Goal: Information Seeking & Learning: Learn about a topic

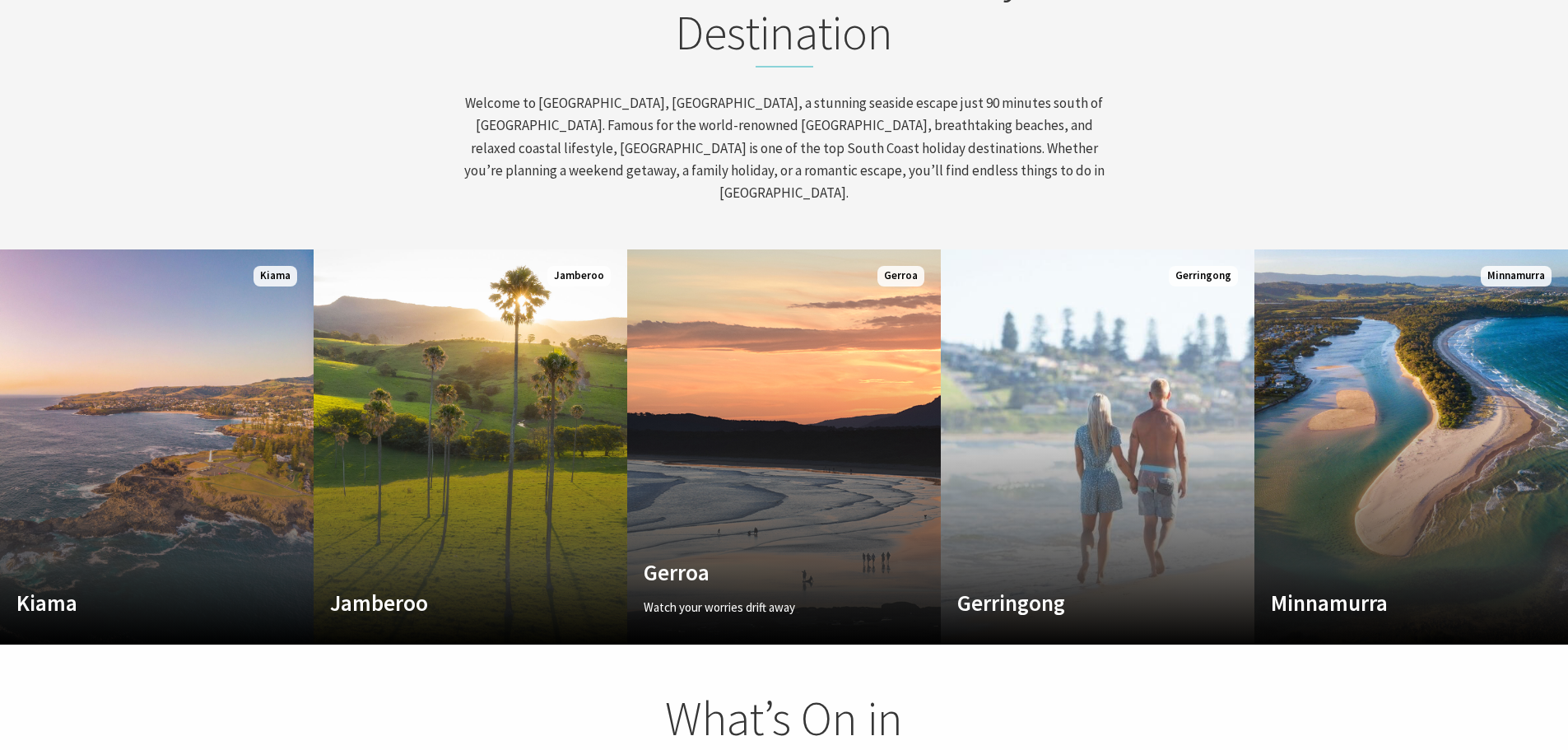
scroll to position [988, 0]
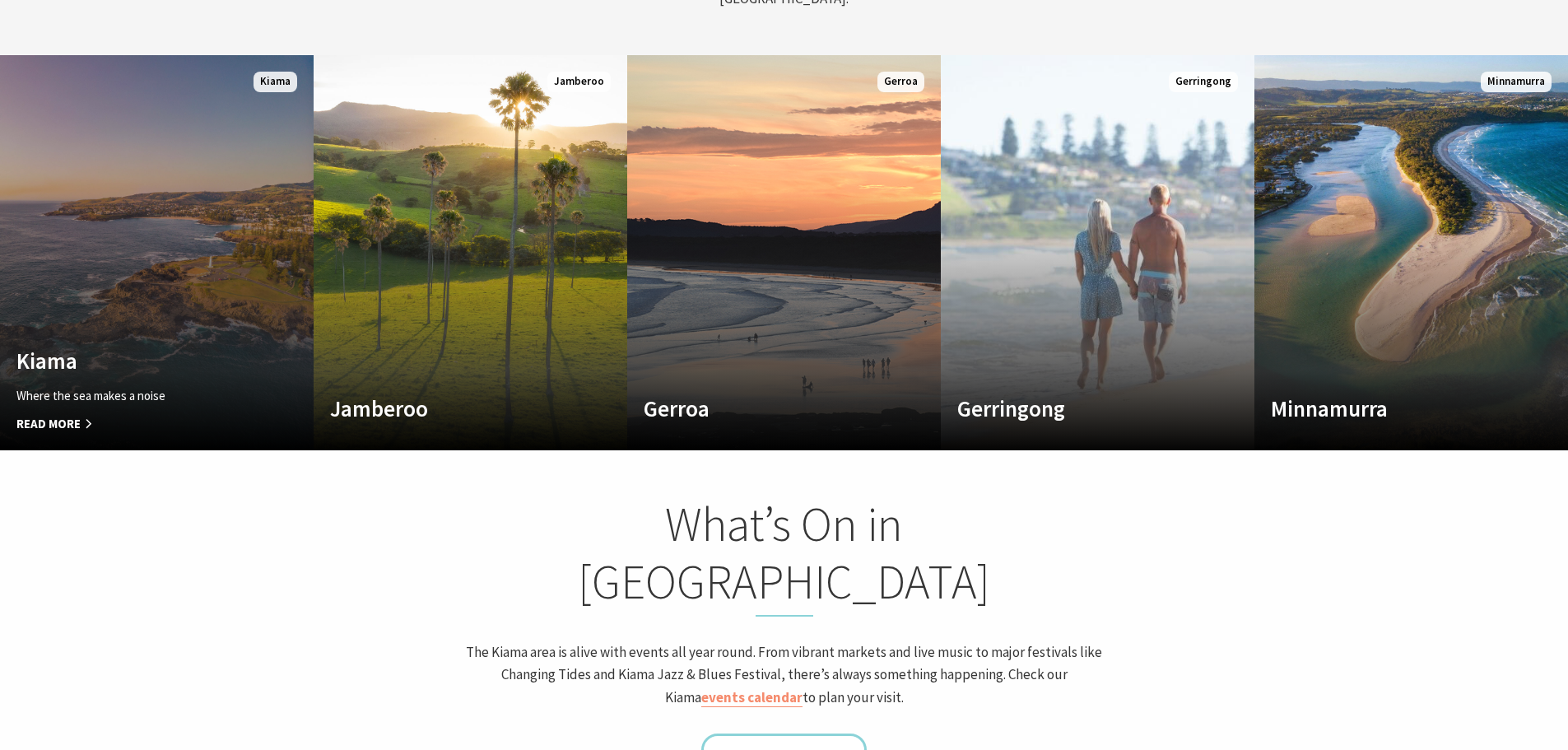
click at [163, 237] on link "Custom Image Used Kiama Where the sea makes a noise Read More Kiama" at bounding box center [157, 252] width 313 height 396
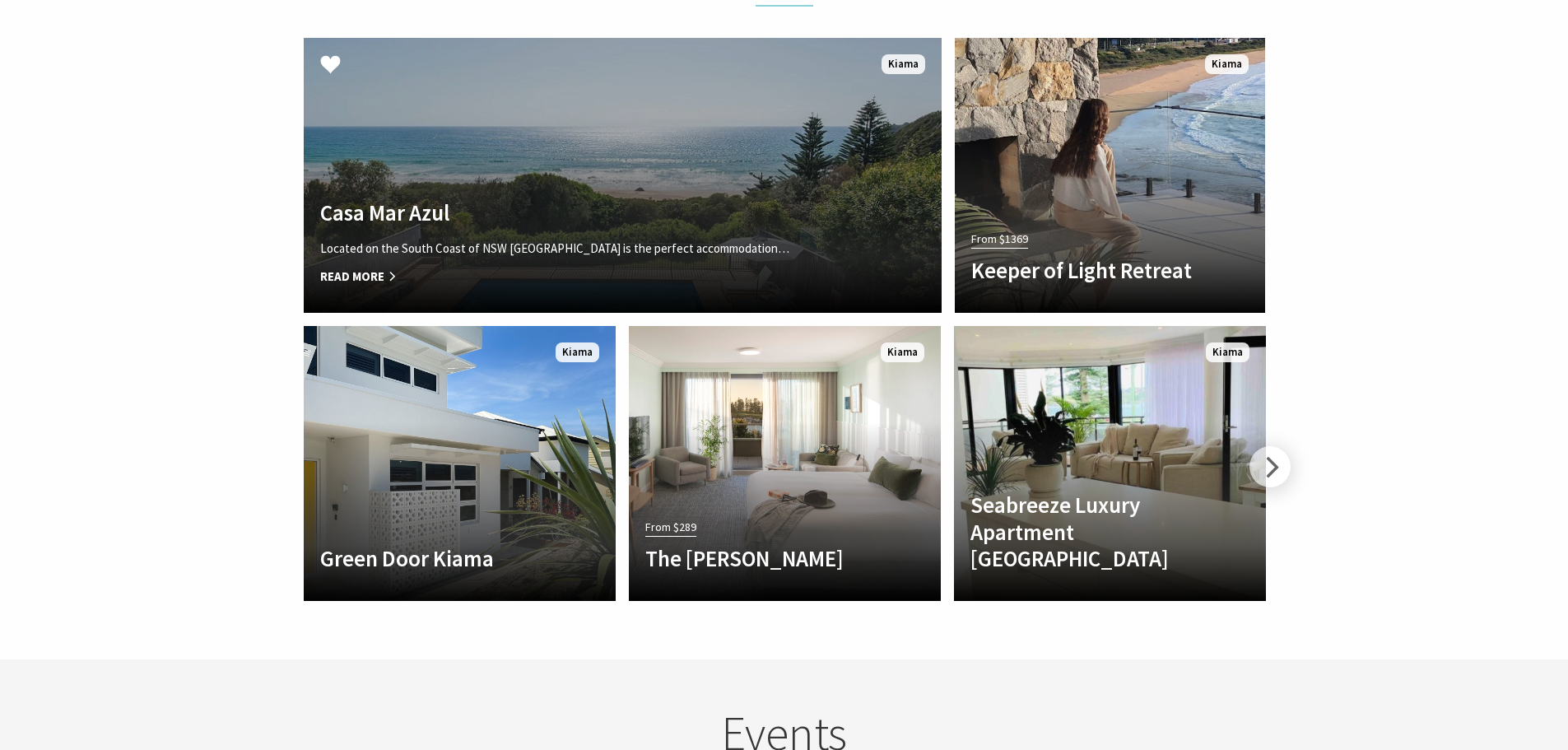
scroll to position [3707, 0]
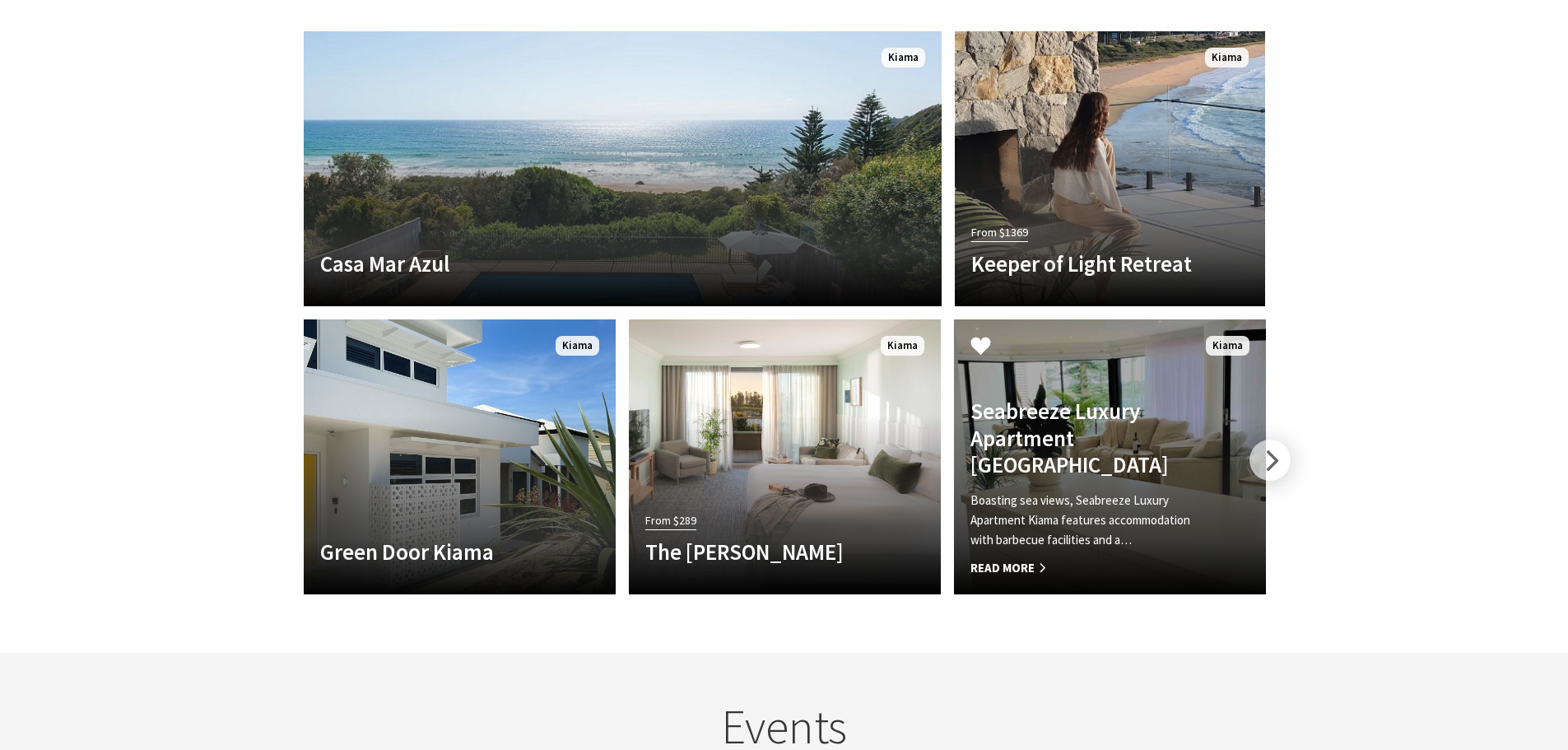
click at [1052, 431] on h4 "Seabreeze Luxury Apartment [GEOGRAPHIC_DATA]" at bounding box center [1087, 437] width 232 height 80
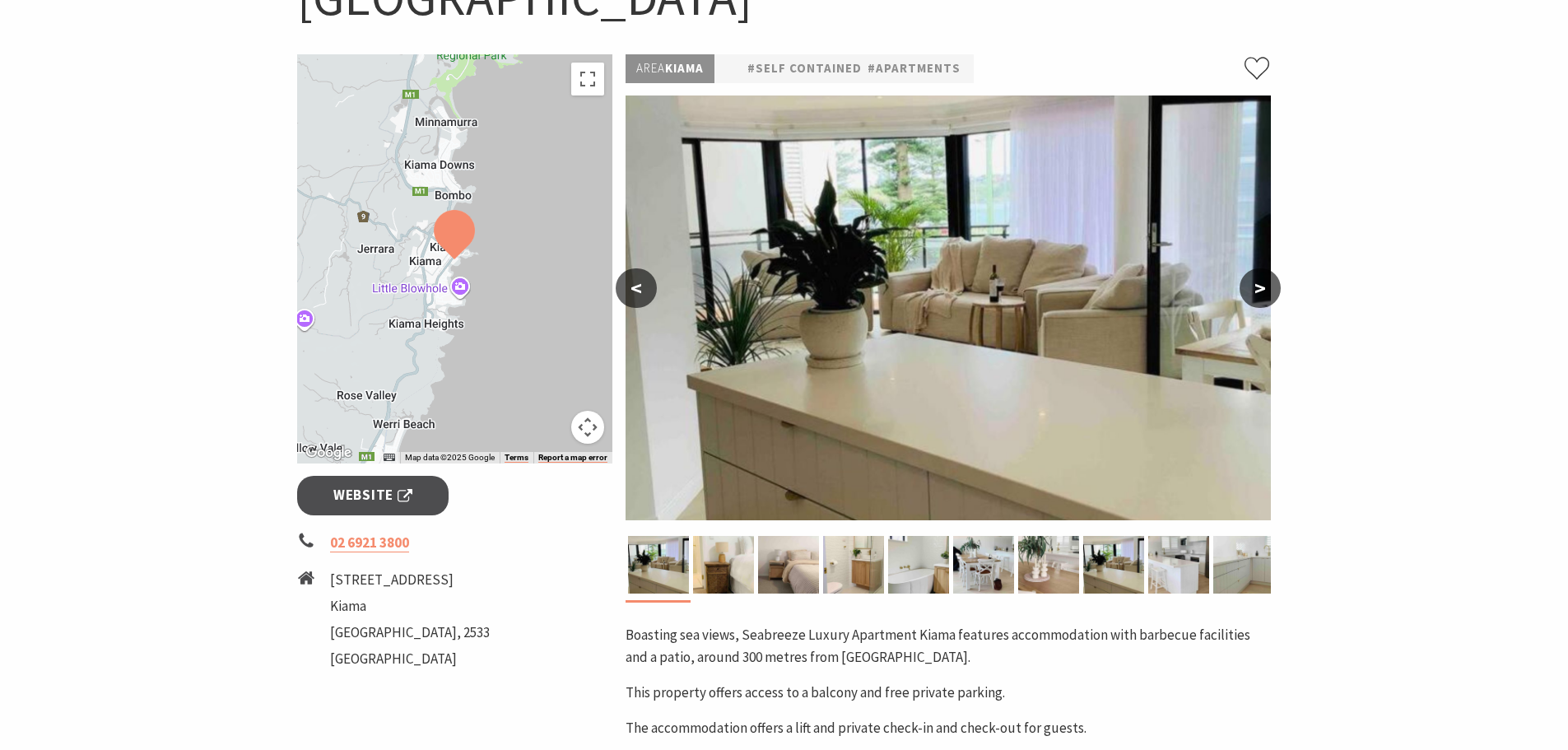
scroll to position [247, 0]
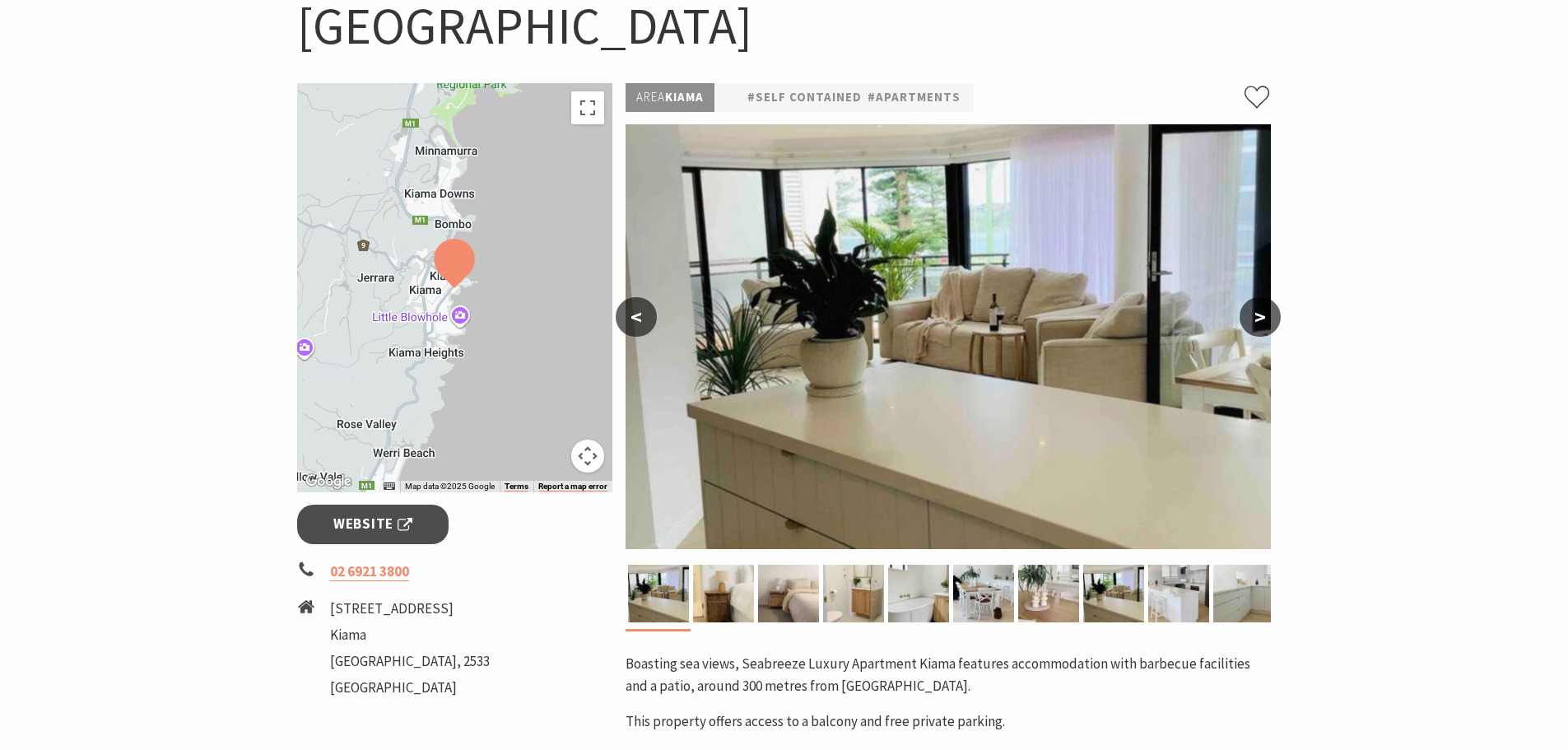
click at [1268, 298] on button ">" at bounding box center [1260, 317] width 42 height 40
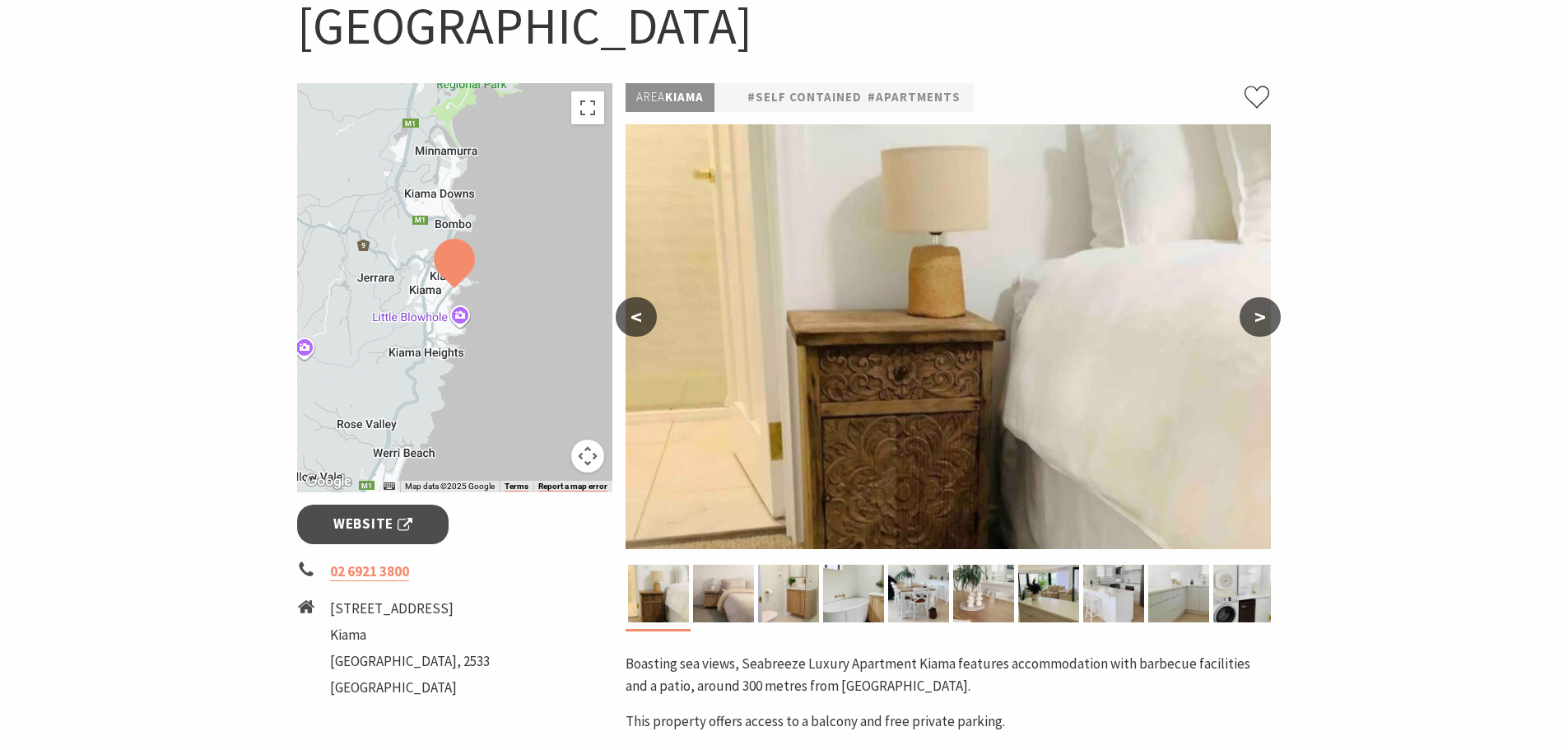
click at [1268, 298] on button ">" at bounding box center [1260, 317] width 42 height 40
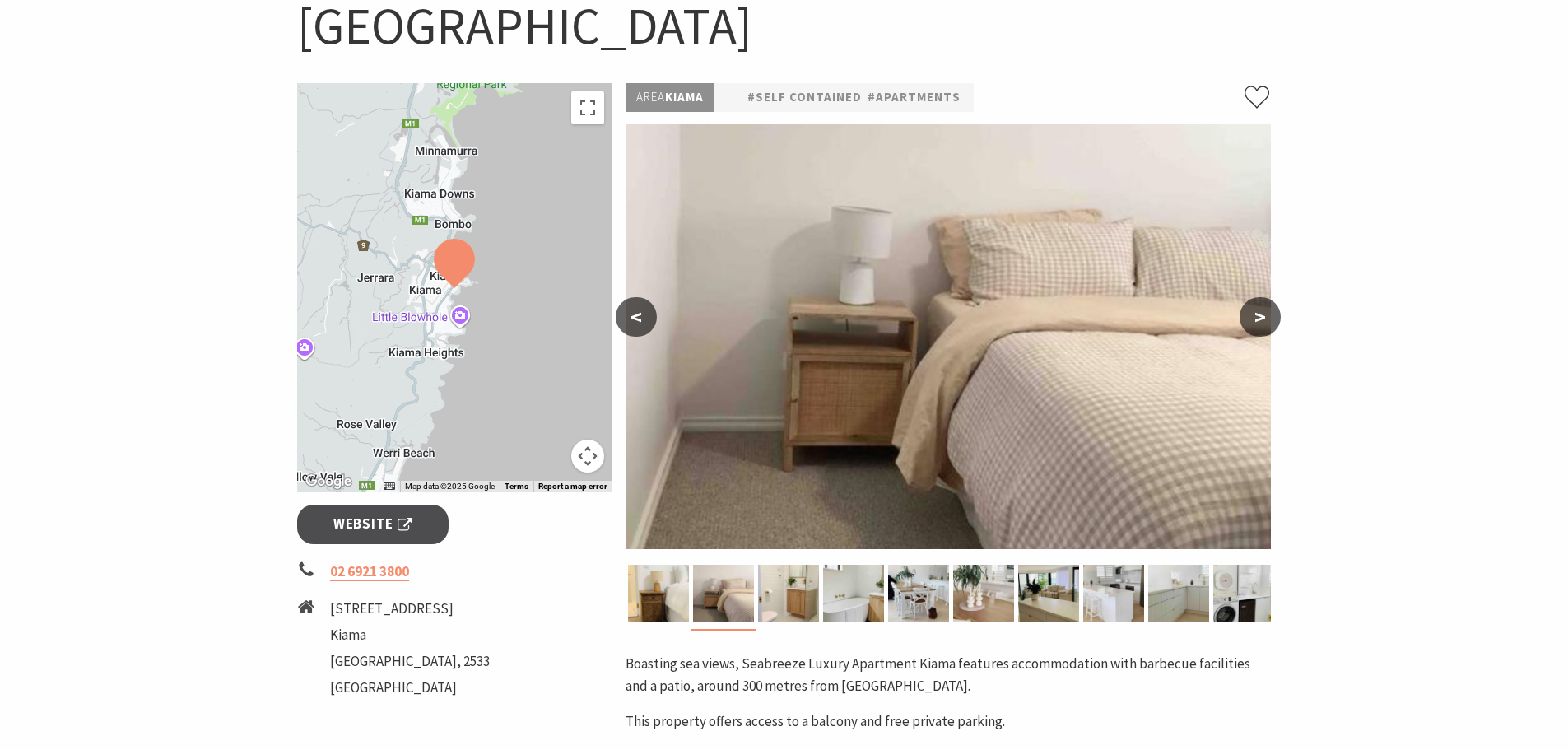
click at [1268, 298] on button ">" at bounding box center [1260, 317] width 42 height 40
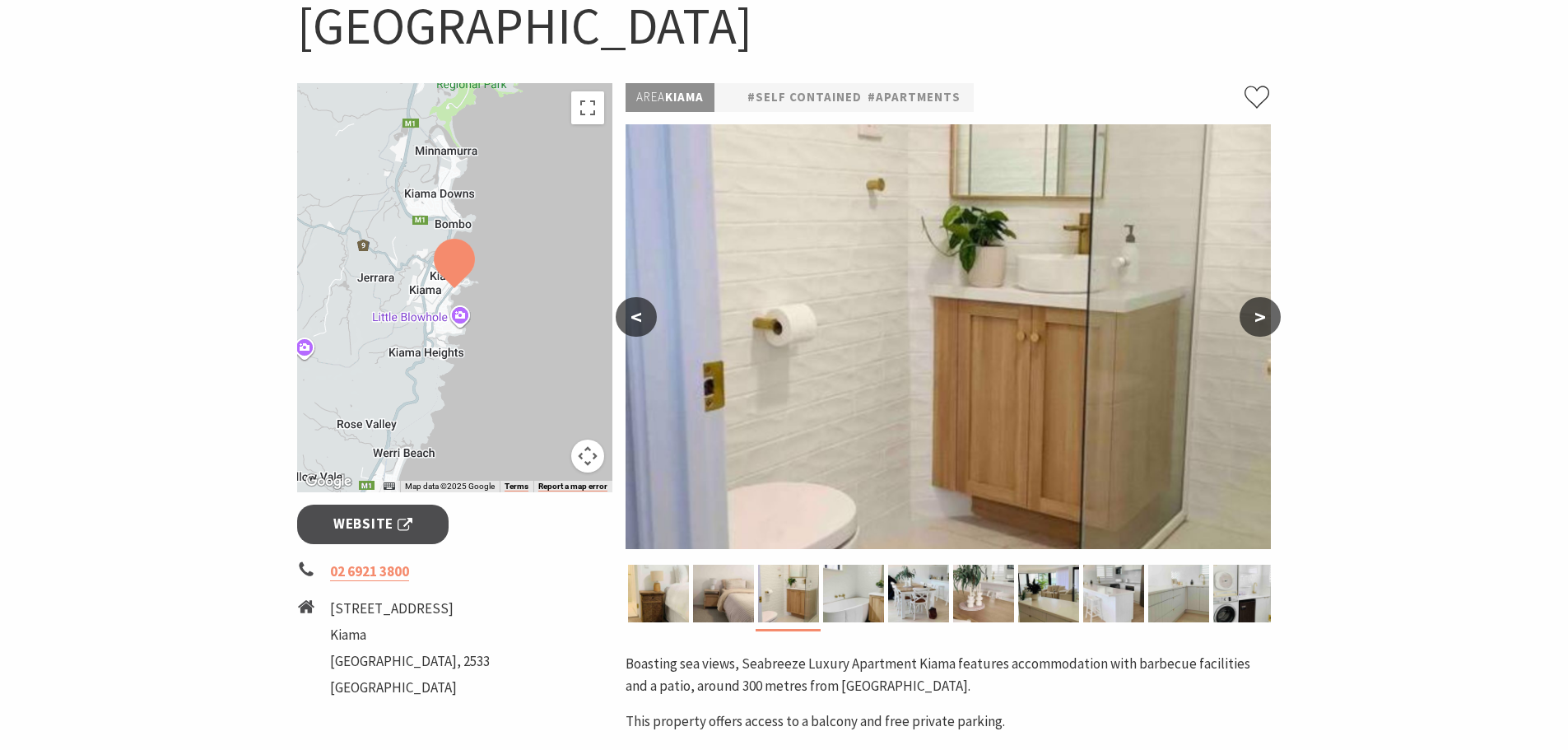
click at [1268, 298] on button ">" at bounding box center [1260, 317] width 42 height 40
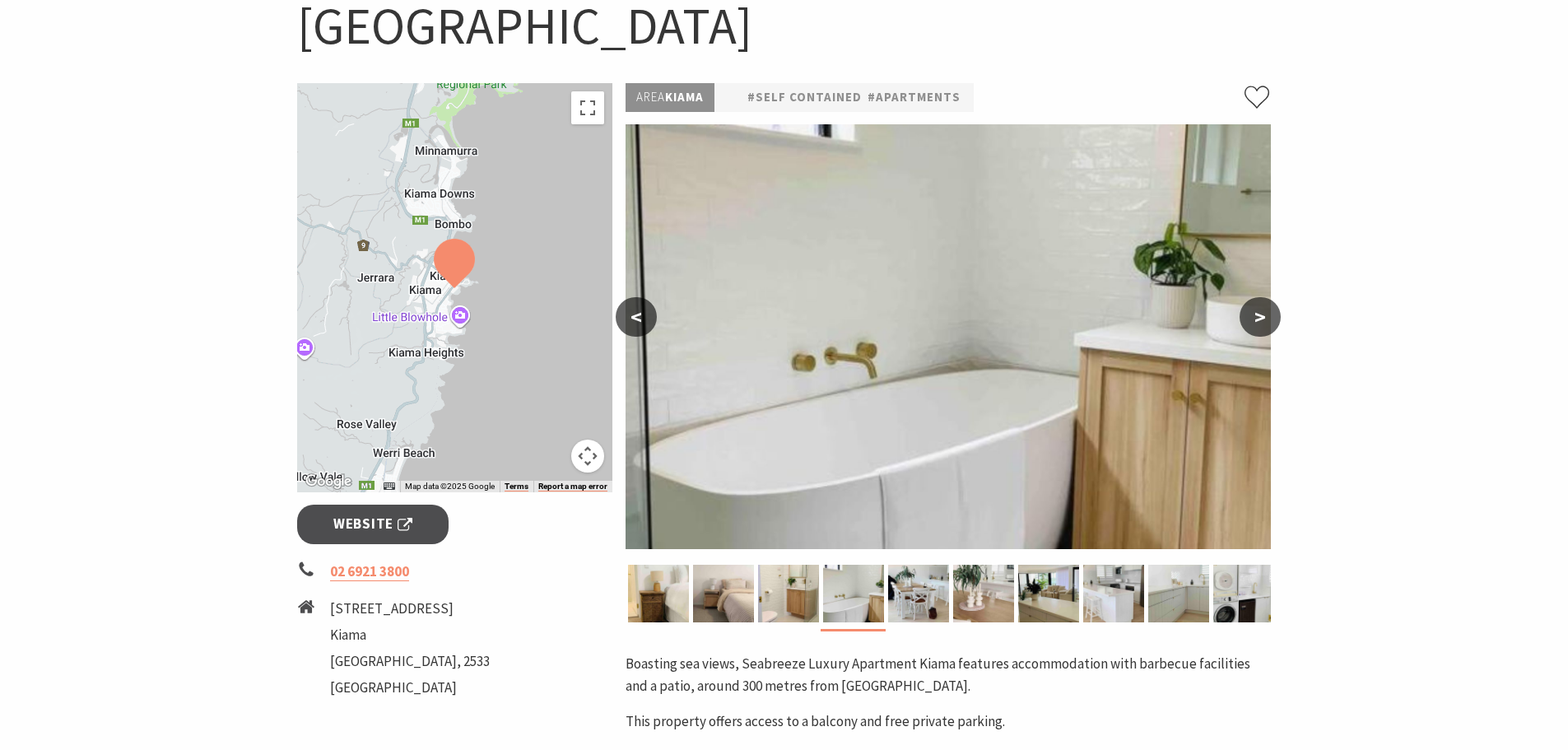
click at [1268, 298] on button ">" at bounding box center [1260, 317] width 42 height 40
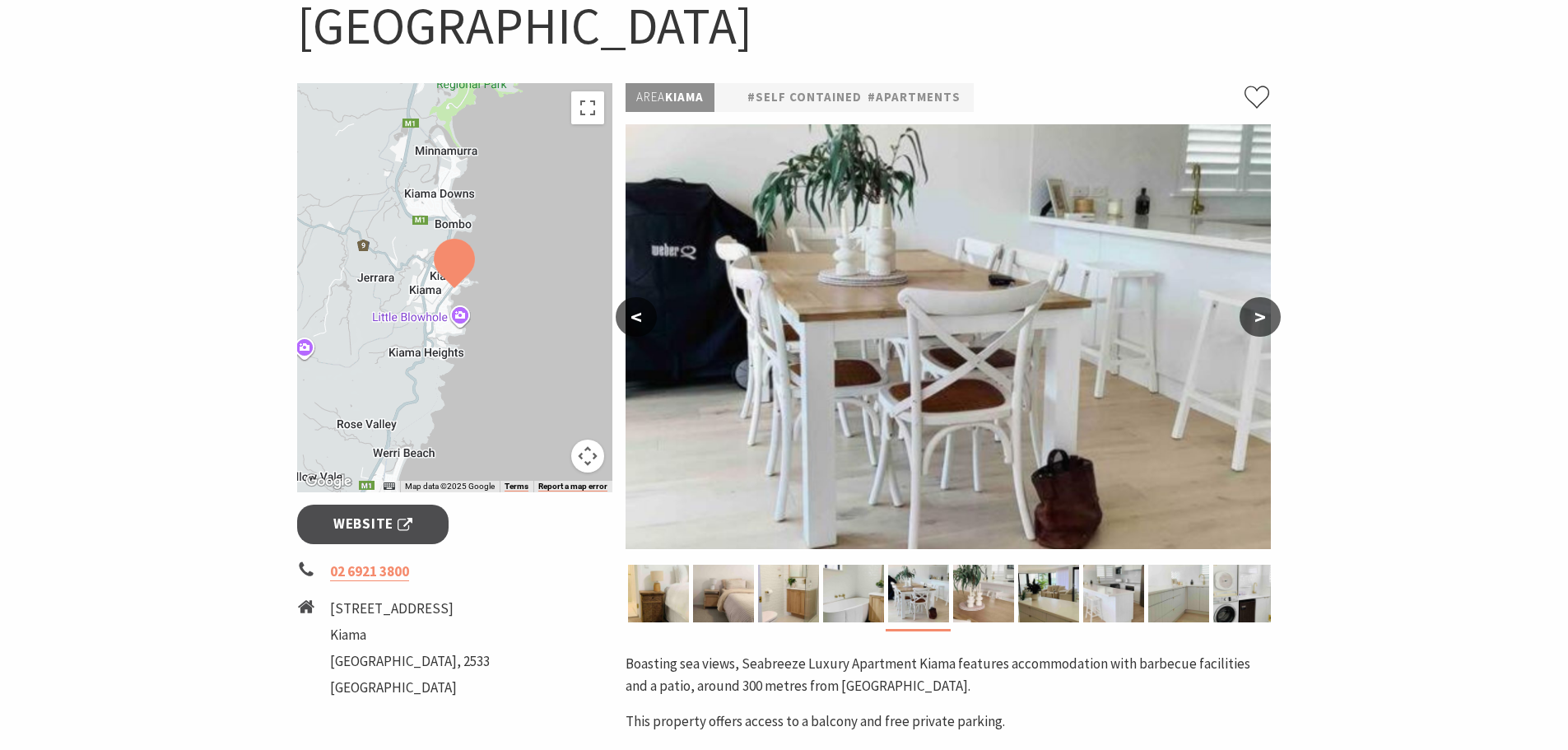
click at [1268, 298] on button ">" at bounding box center [1260, 317] width 42 height 40
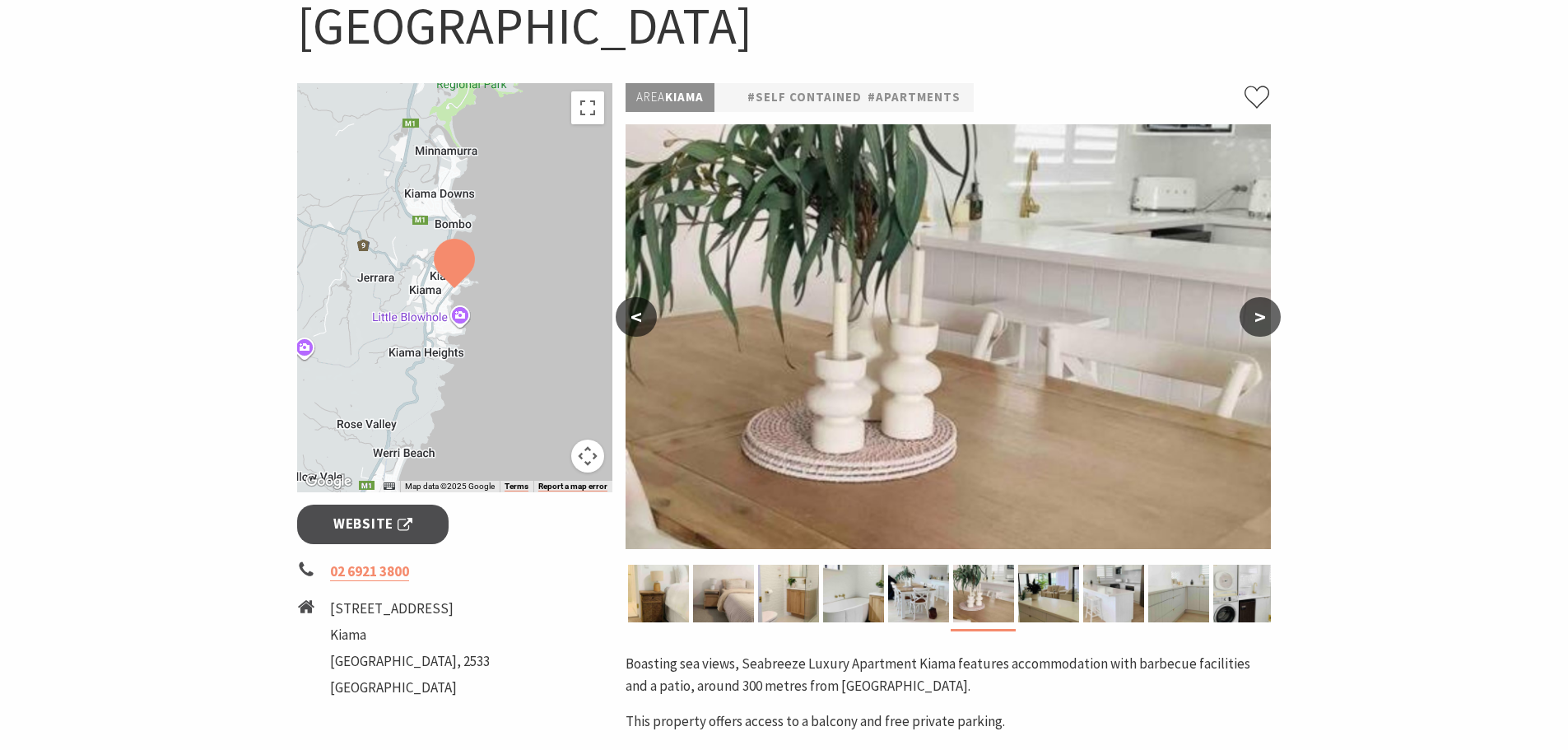
click at [1268, 298] on button ">" at bounding box center [1260, 317] width 42 height 40
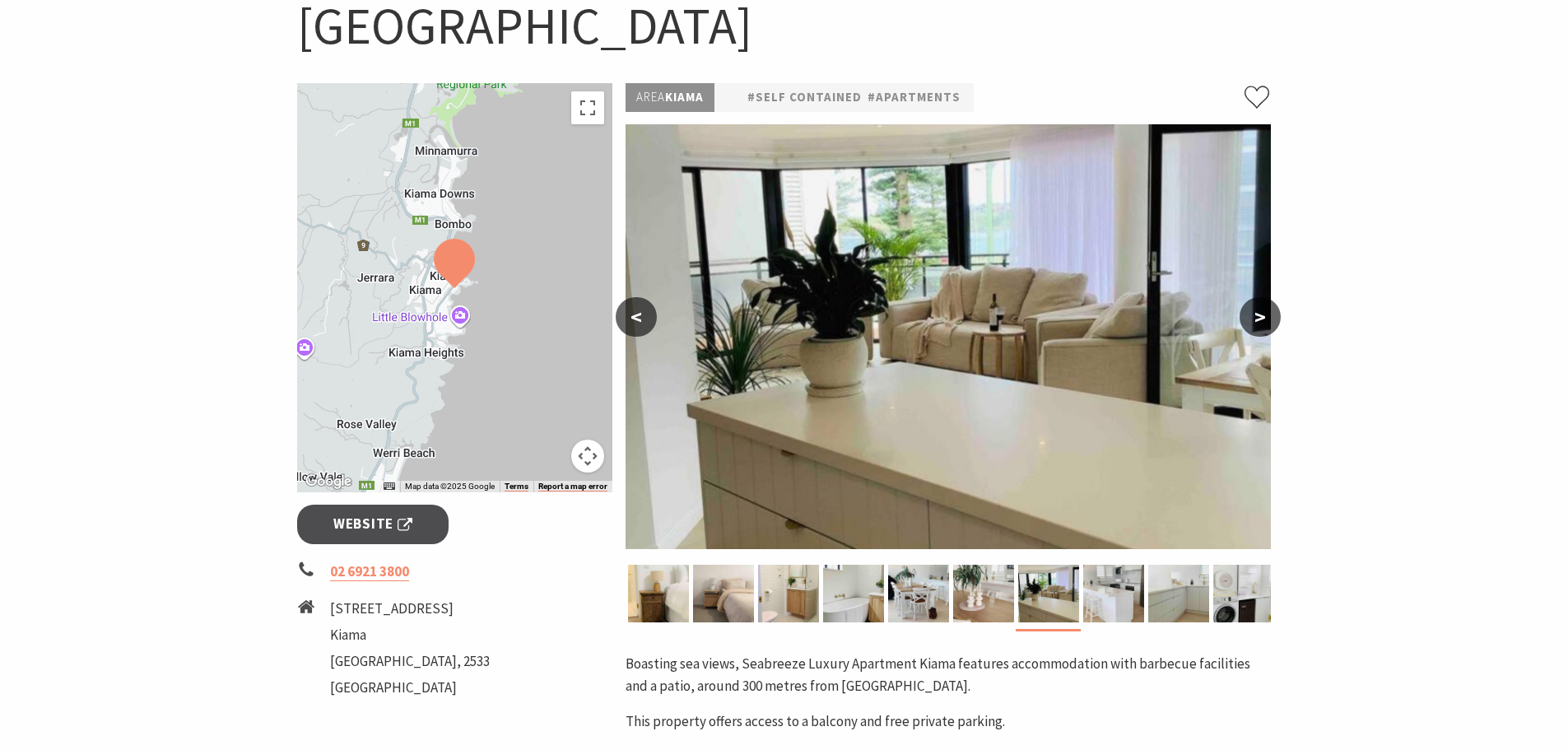
click at [1268, 298] on button ">" at bounding box center [1260, 317] width 42 height 40
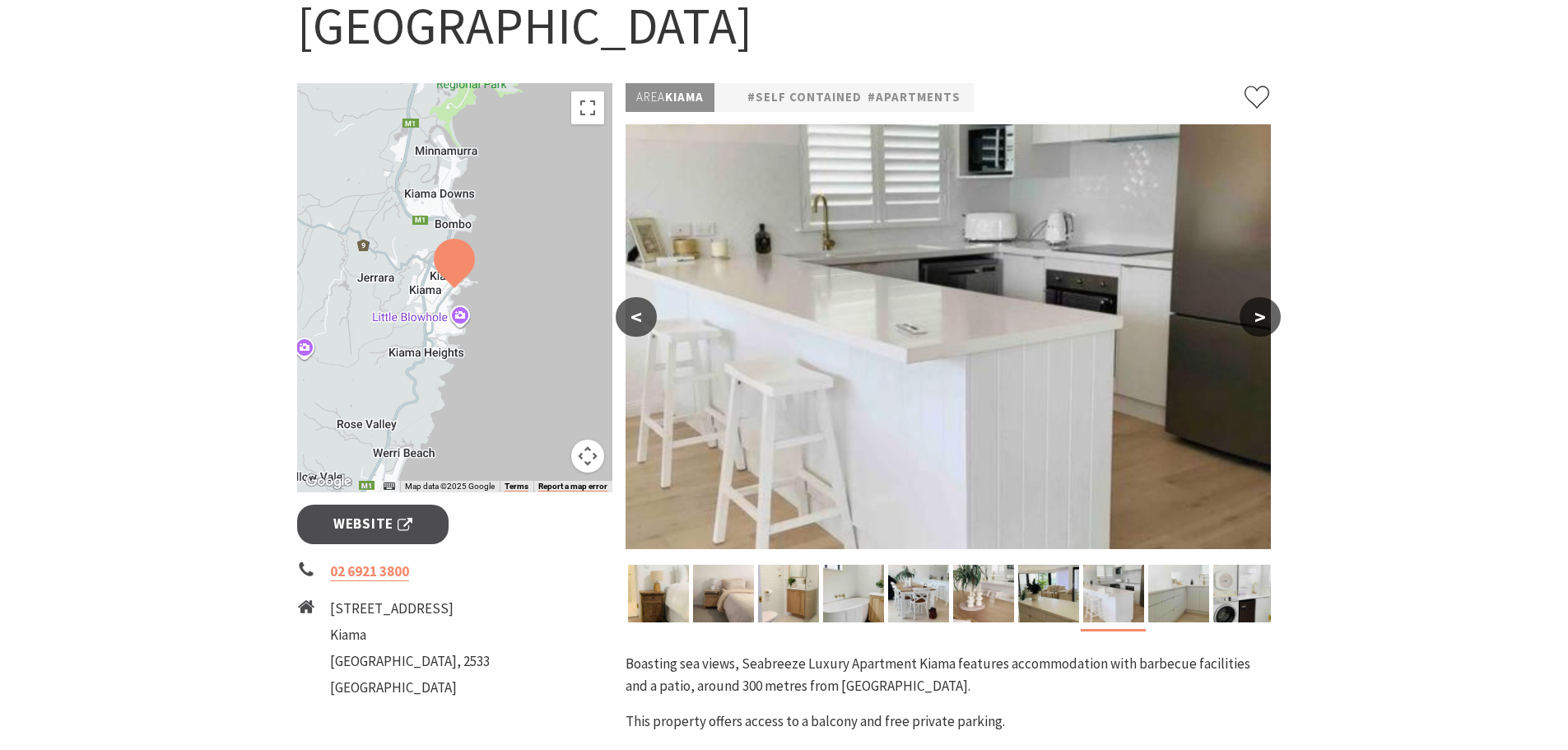
click at [1268, 298] on button ">" at bounding box center [1260, 317] width 42 height 40
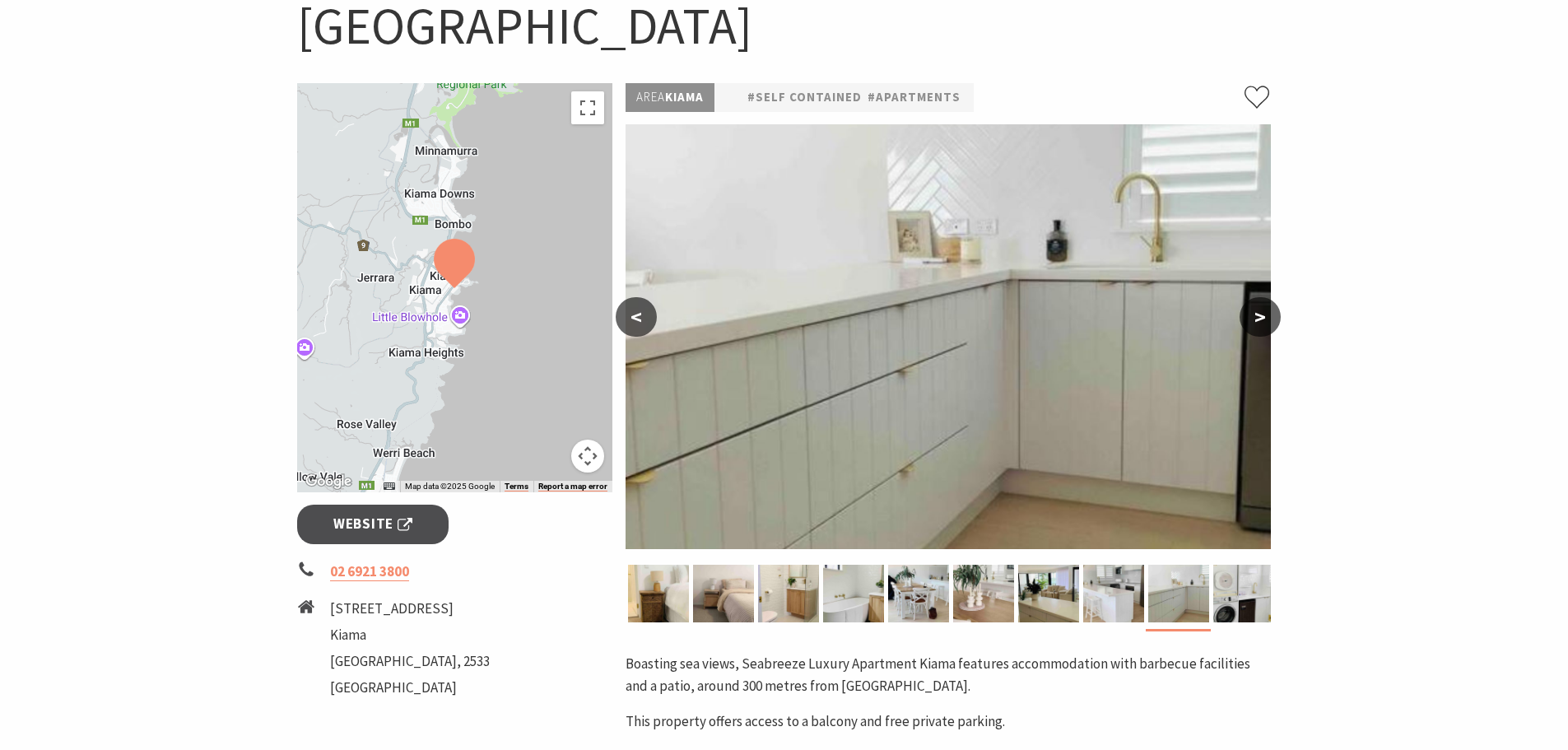
click at [1268, 298] on button ">" at bounding box center [1260, 317] width 42 height 40
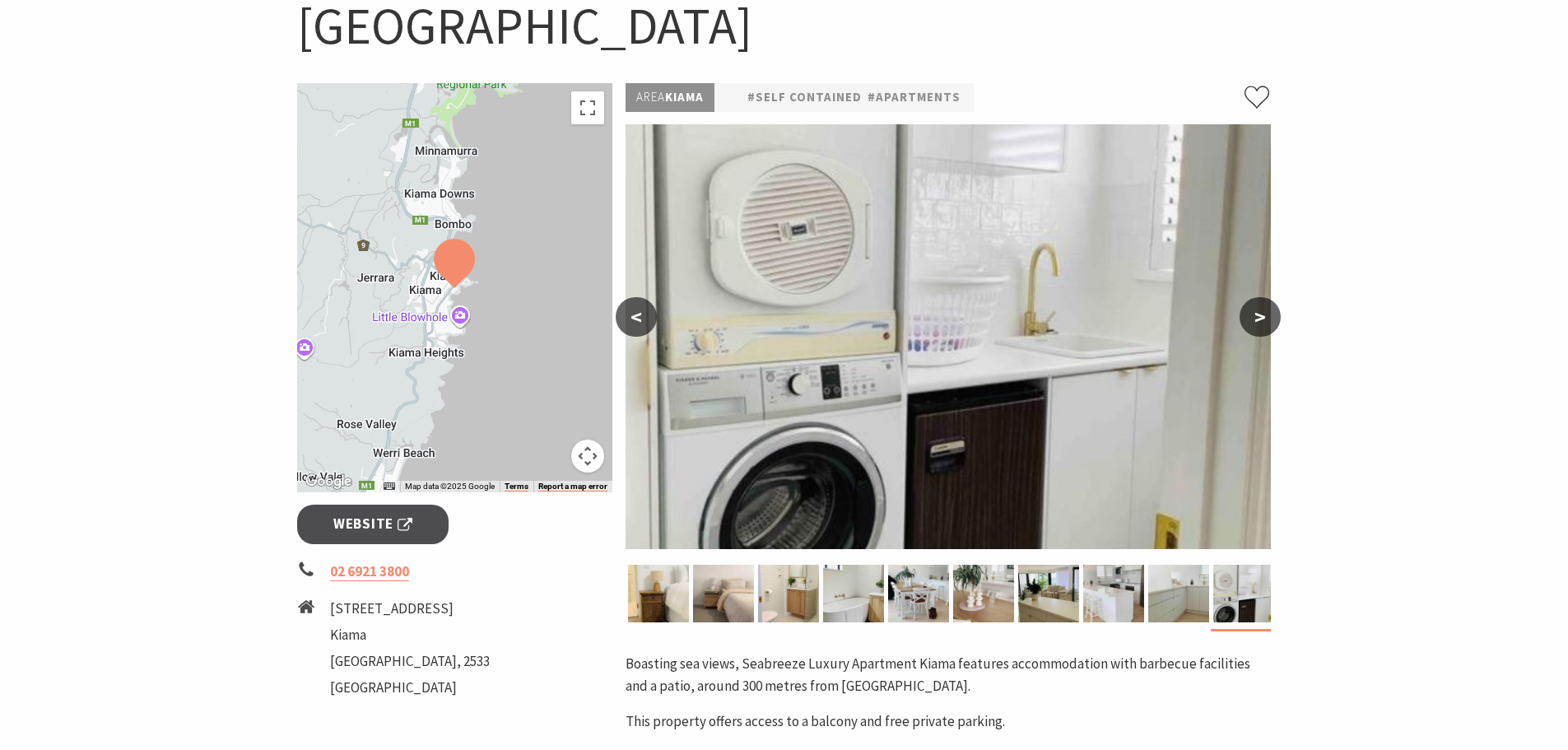
click at [1268, 298] on button ">" at bounding box center [1260, 317] width 42 height 40
click at [1256, 298] on button ">" at bounding box center [1260, 317] width 42 height 40
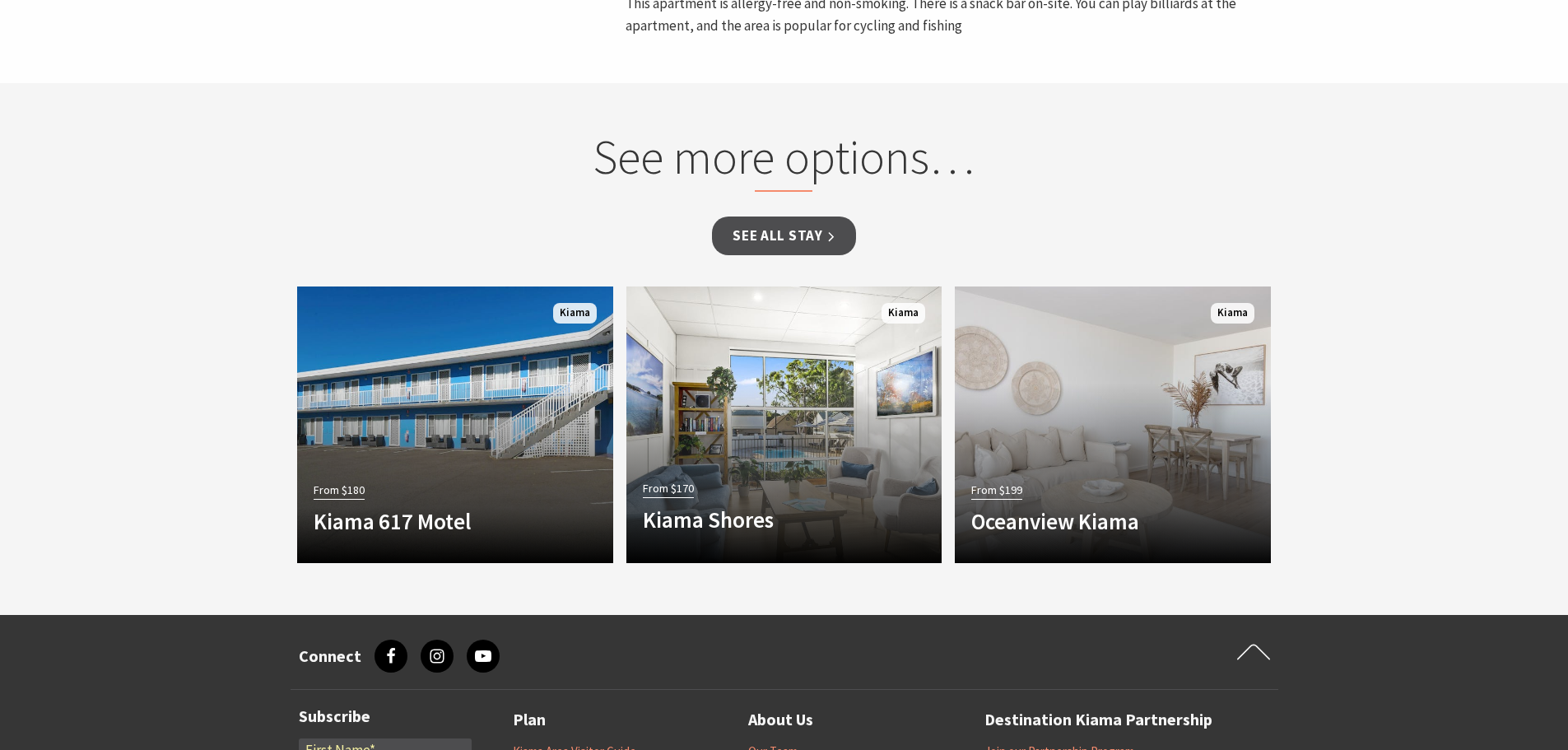
scroll to position [1153, 0]
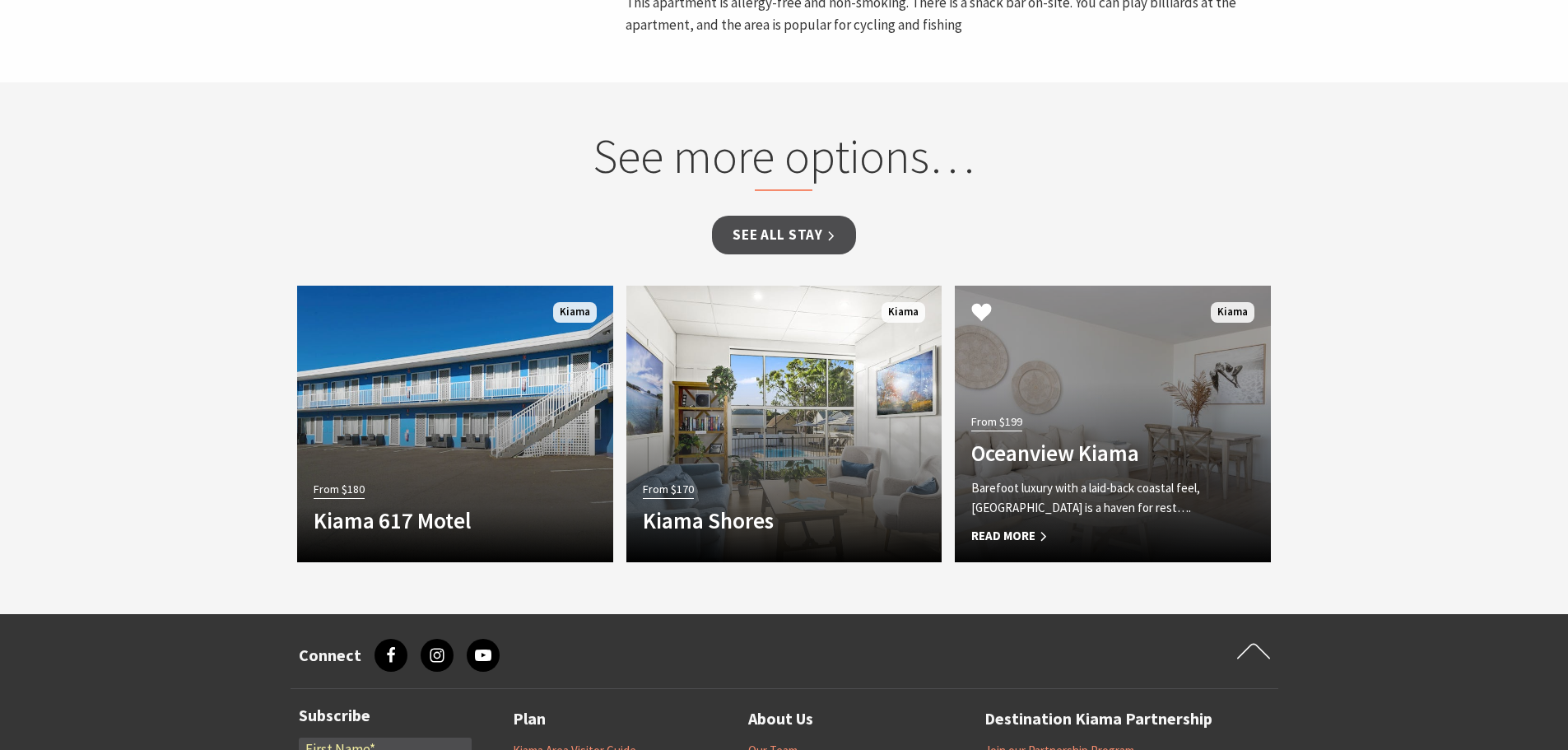
click at [1020, 440] on h4 "Oceanview Kiama" at bounding box center [1088, 453] width 235 height 26
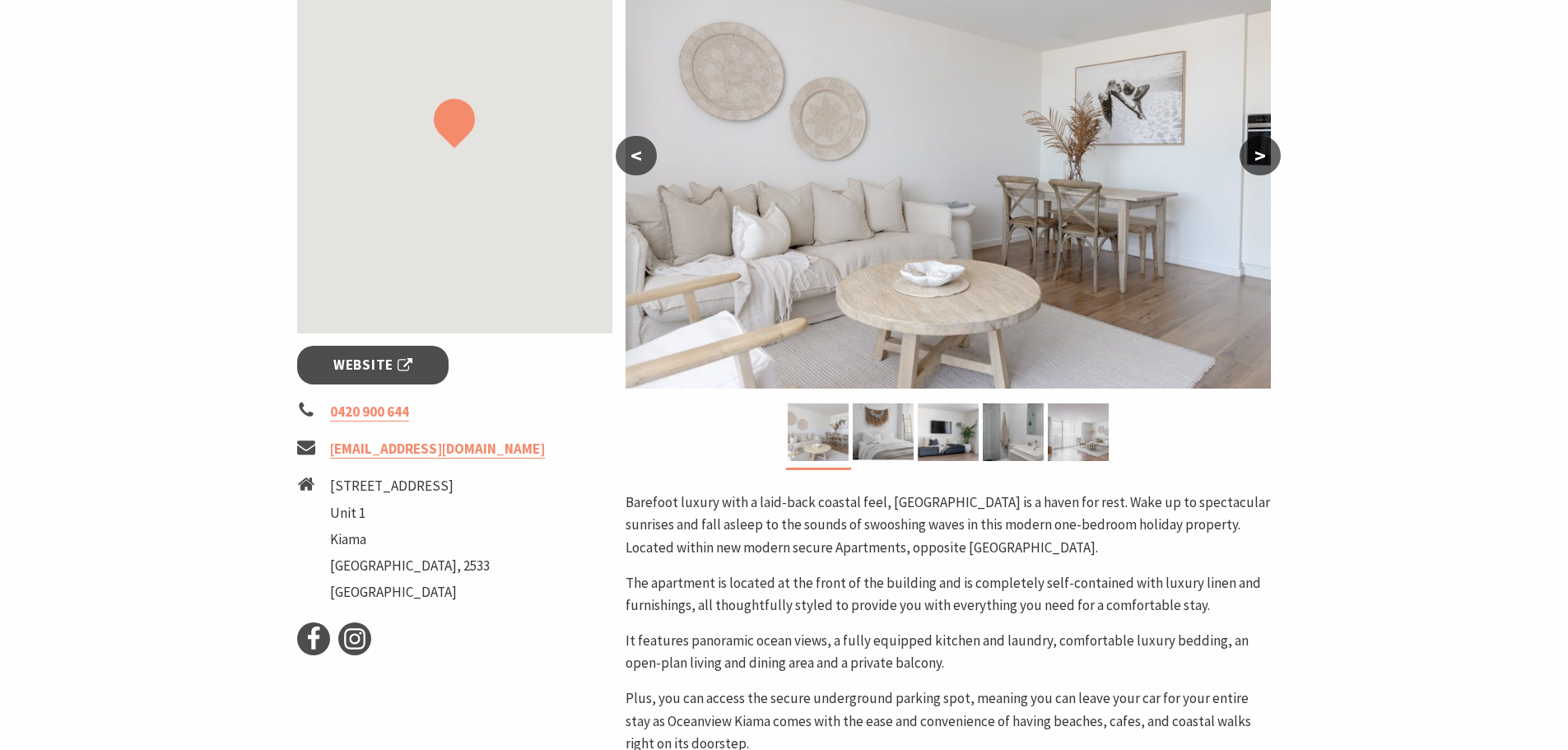
scroll to position [247, 0]
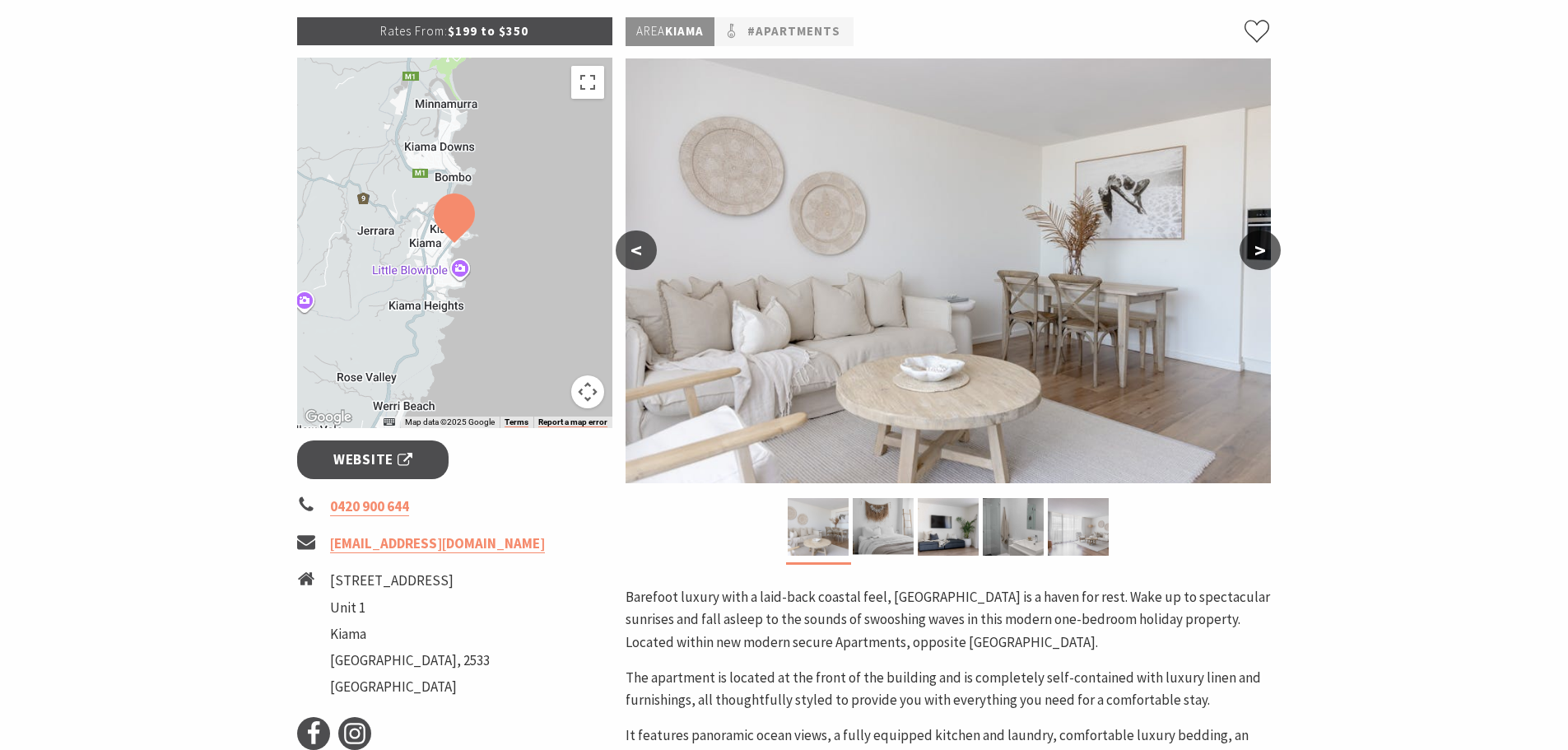
click at [1266, 247] on button ">" at bounding box center [1260, 250] width 42 height 40
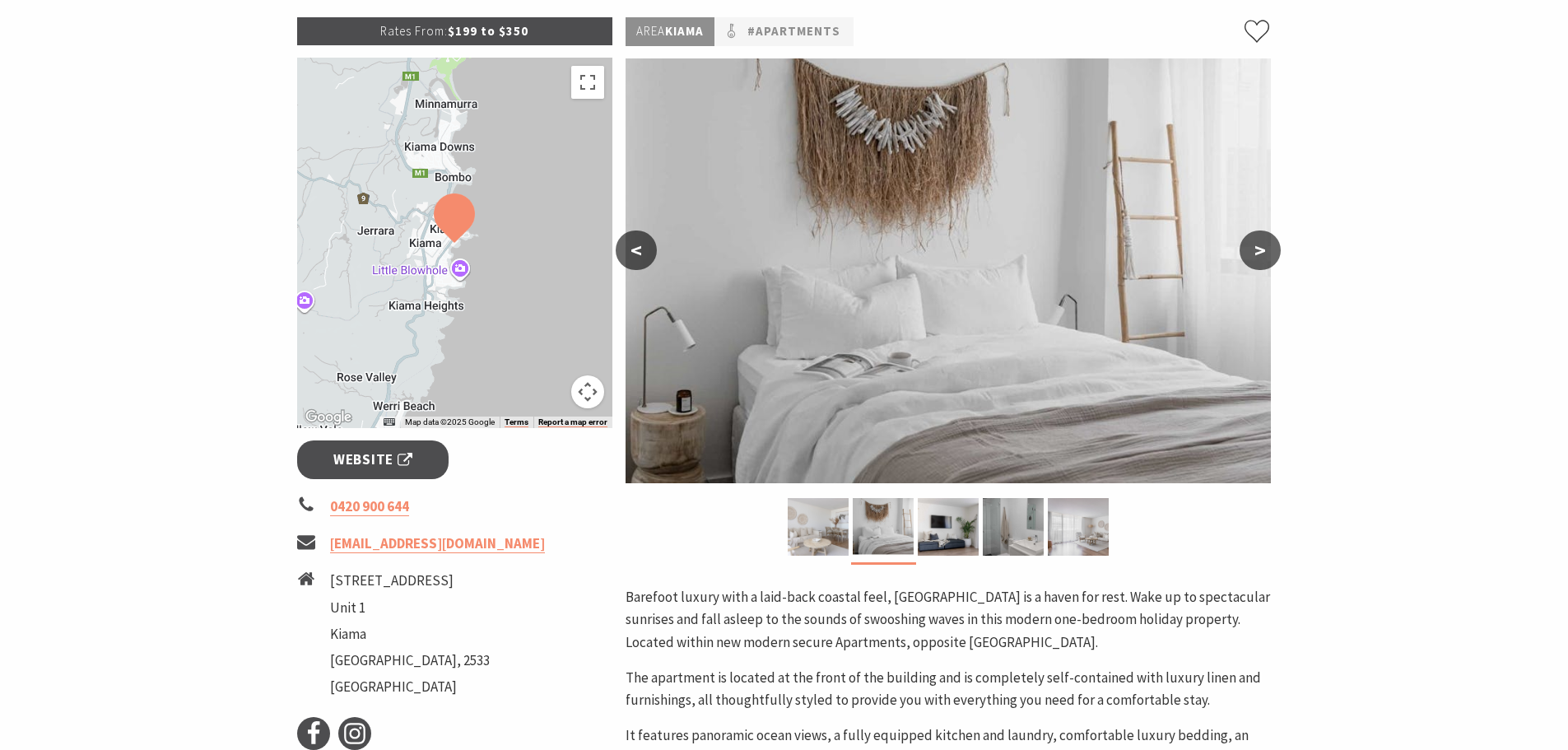
click at [1266, 247] on button ">" at bounding box center [1260, 250] width 42 height 40
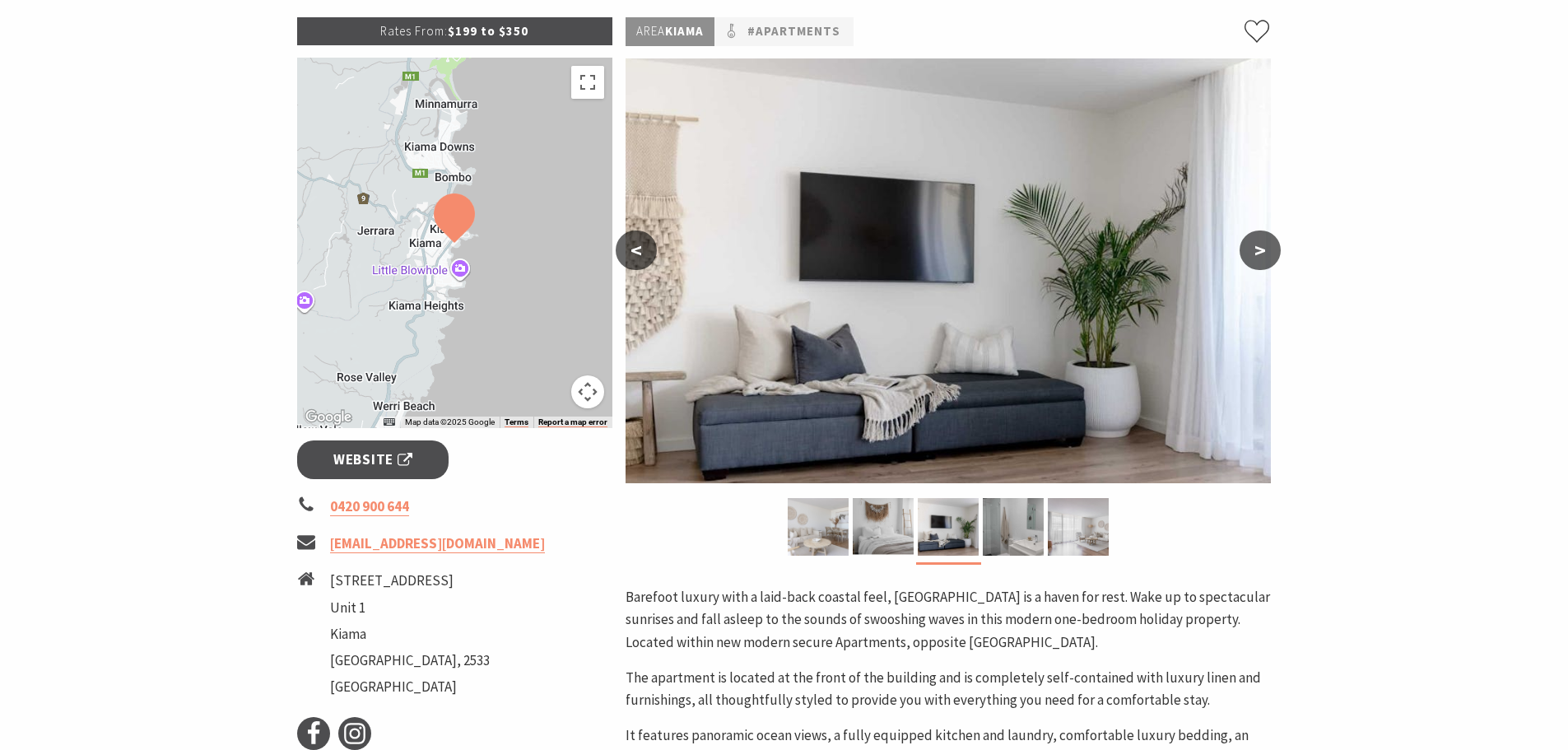
click at [1266, 247] on button ">" at bounding box center [1260, 250] width 42 height 40
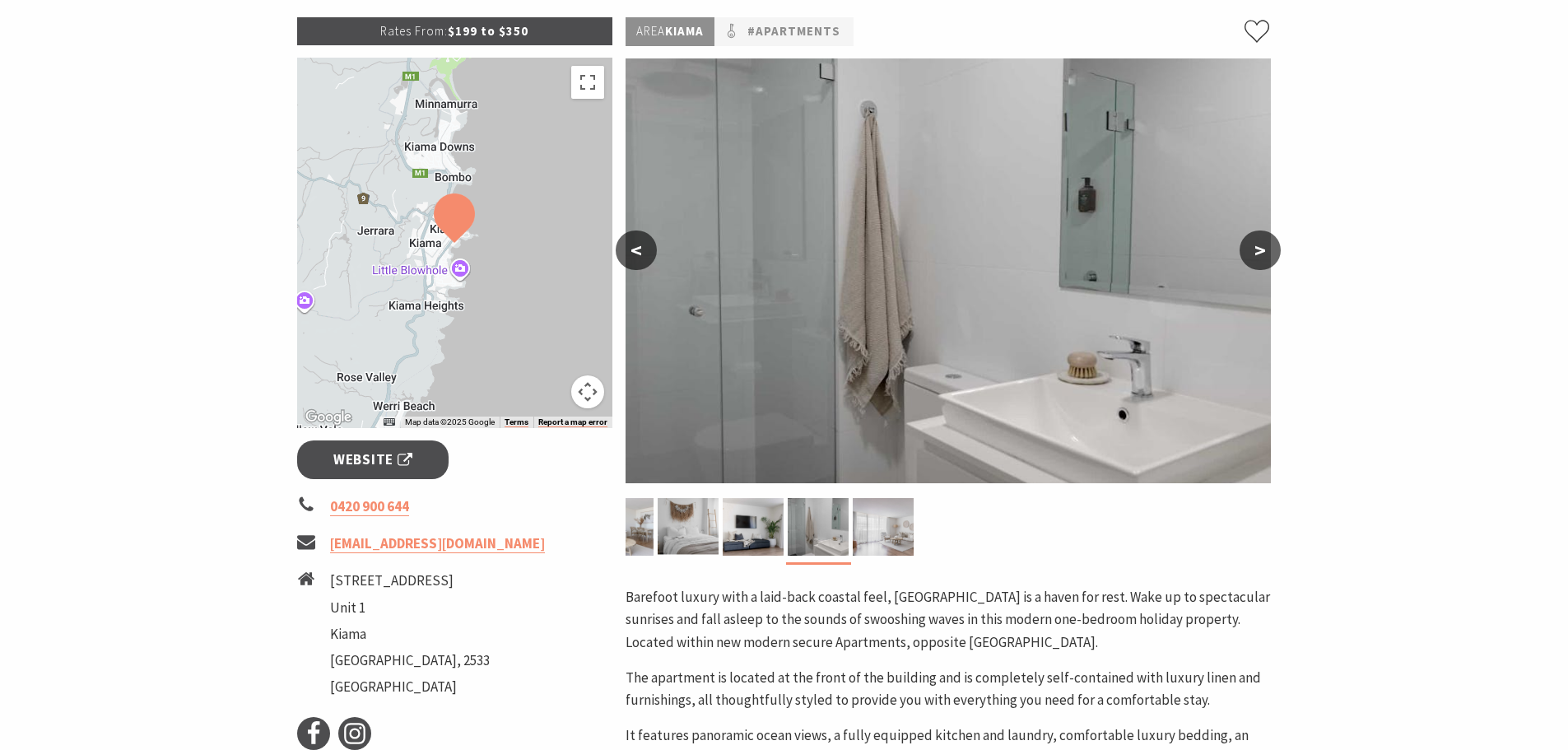
click at [1266, 247] on button ">" at bounding box center [1260, 250] width 42 height 40
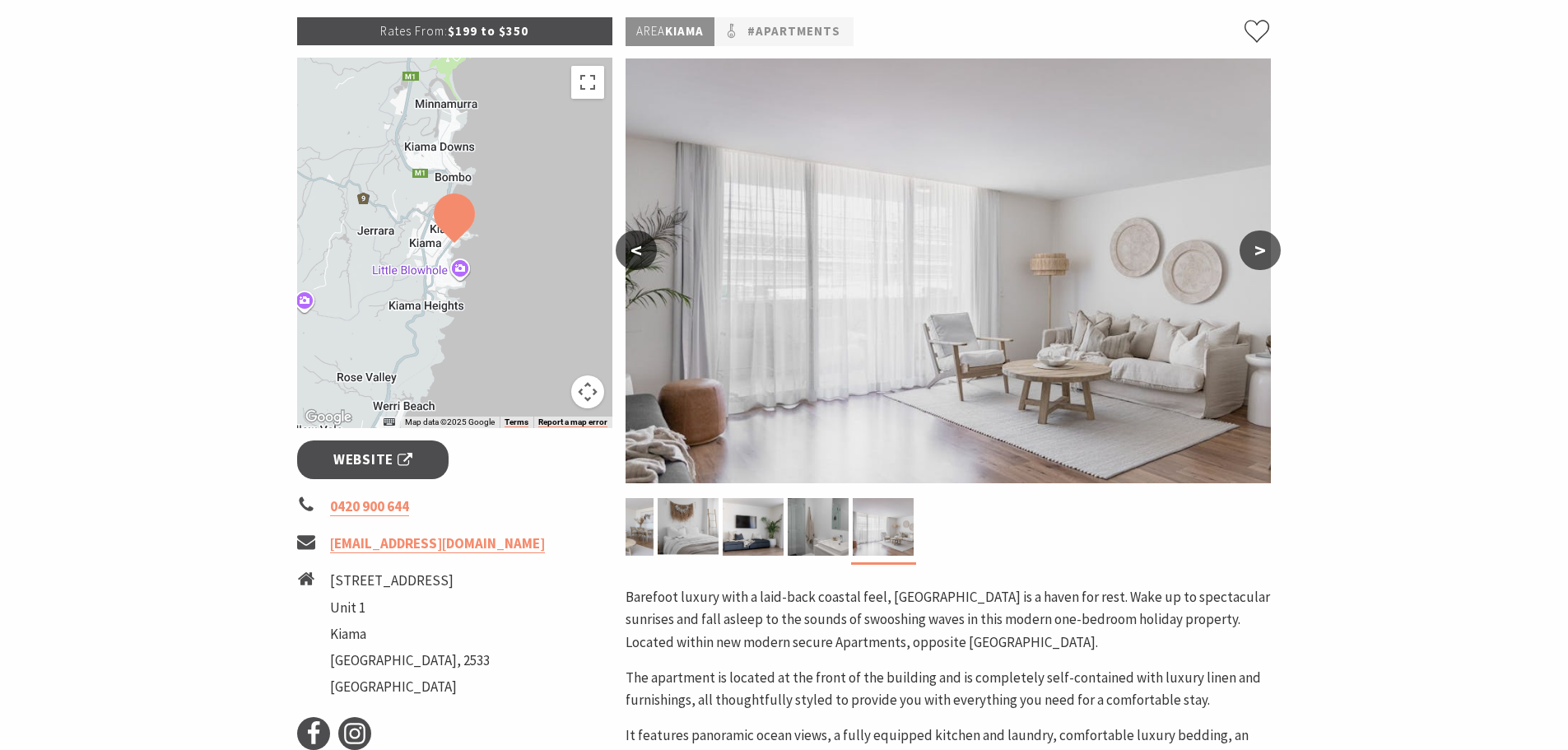
click at [1266, 247] on button ">" at bounding box center [1260, 250] width 42 height 40
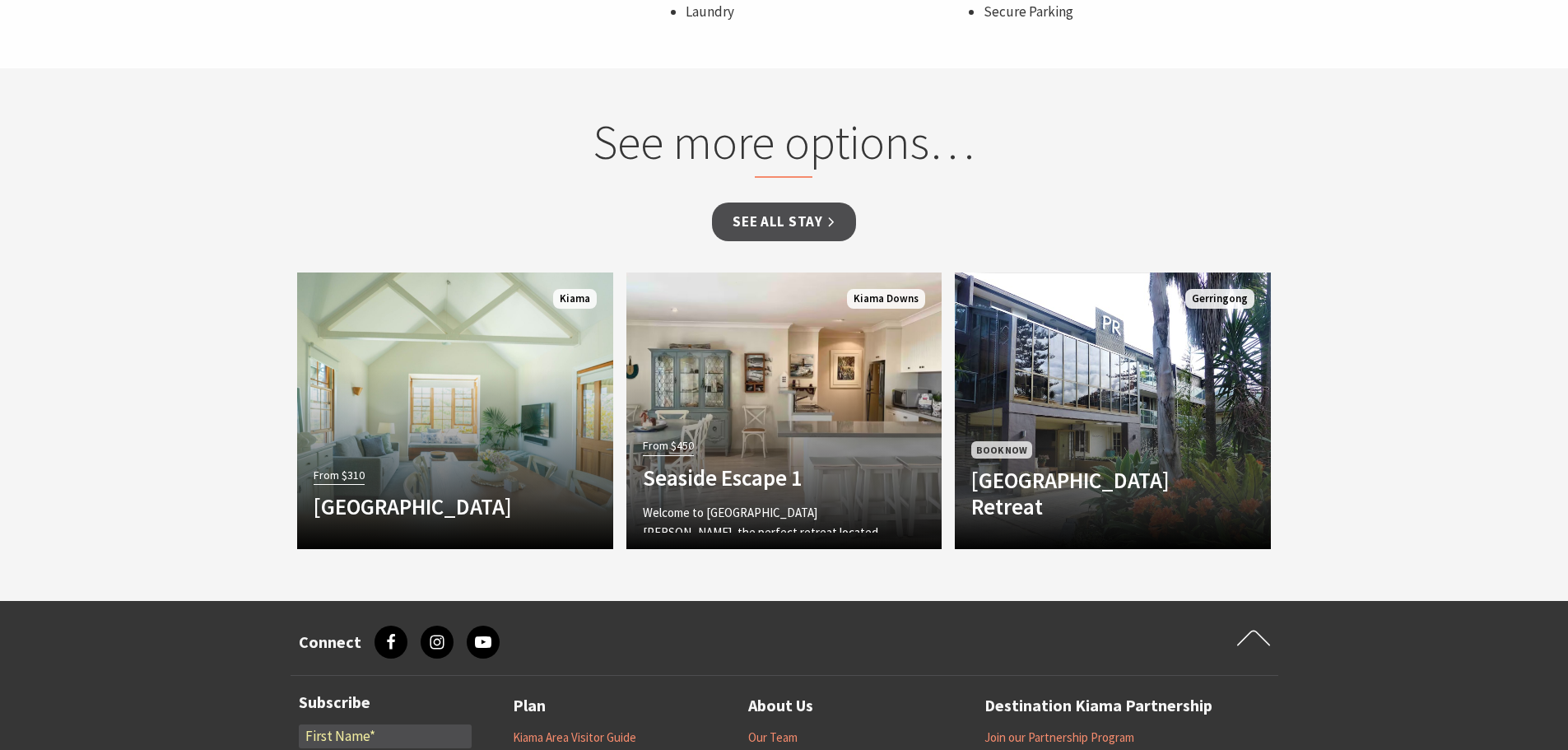
scroll to position [1647, 0]
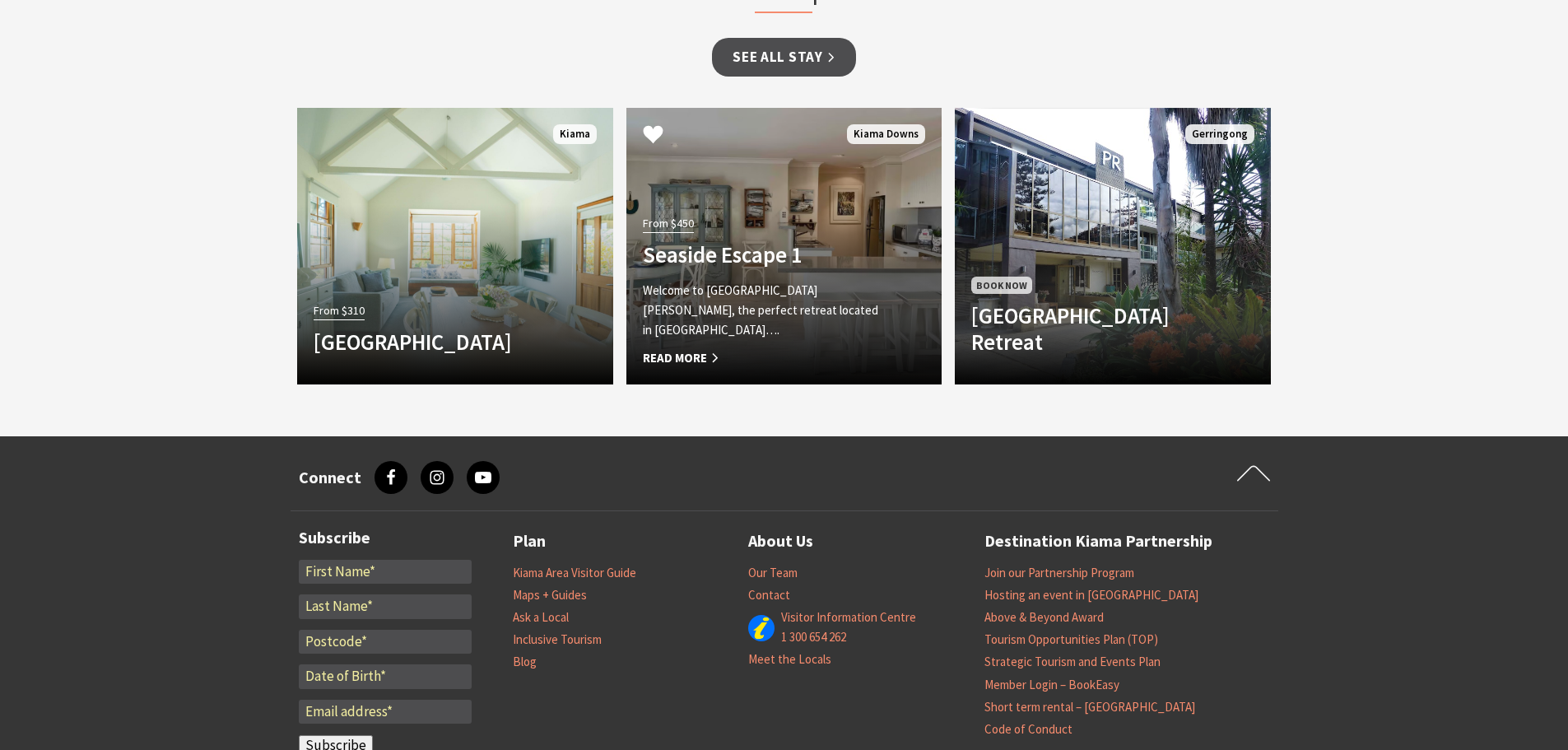
click at [731, 248] on h4 "Seaside Escape 1" at bounding box center [760, 254] width 235 height 26
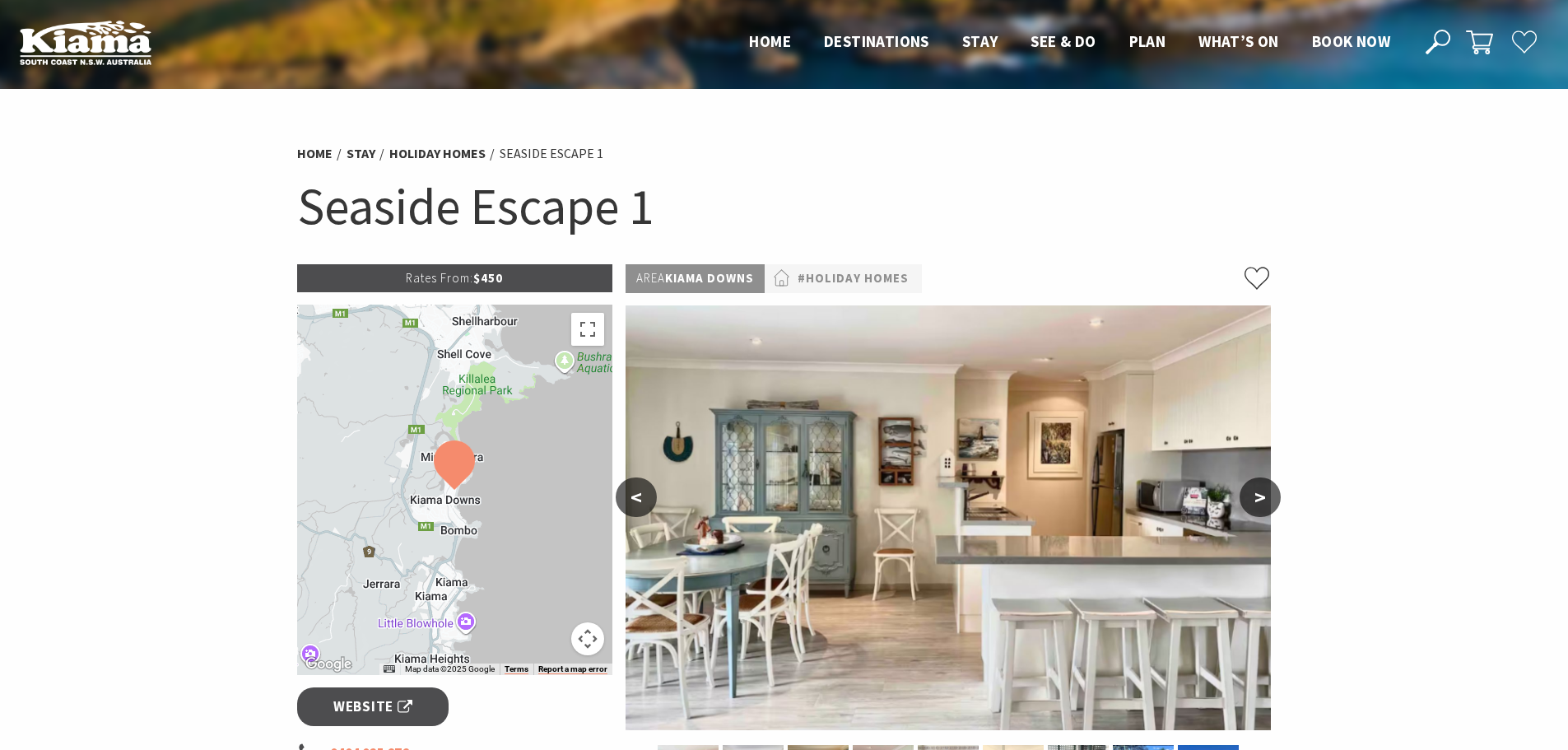
click at [1256, 496] on button ">" at bounding box center [1260, 498] width 42 height 40
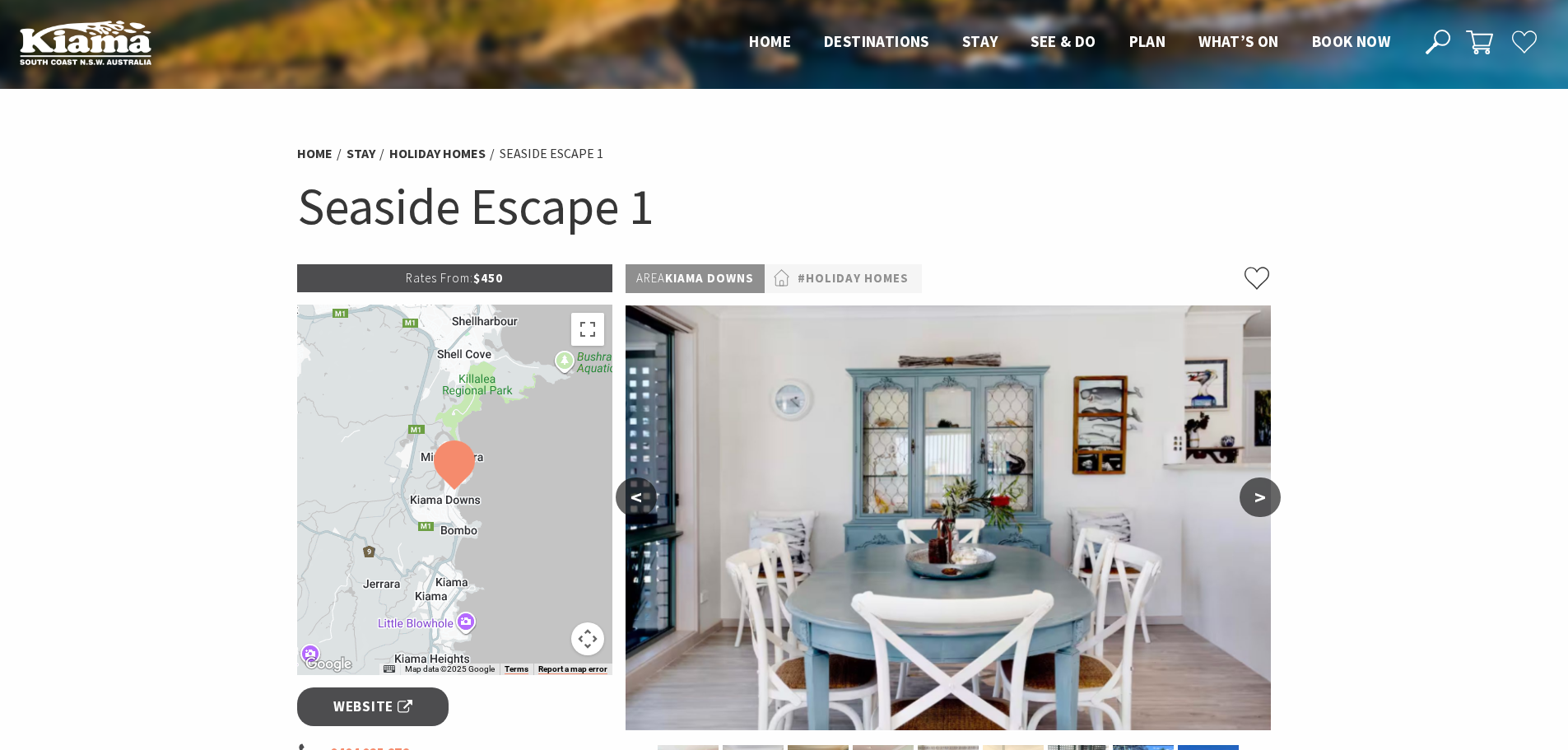
click at [1256, 496] on button ">" at bounding box center [1260, 498] width 42 height 40
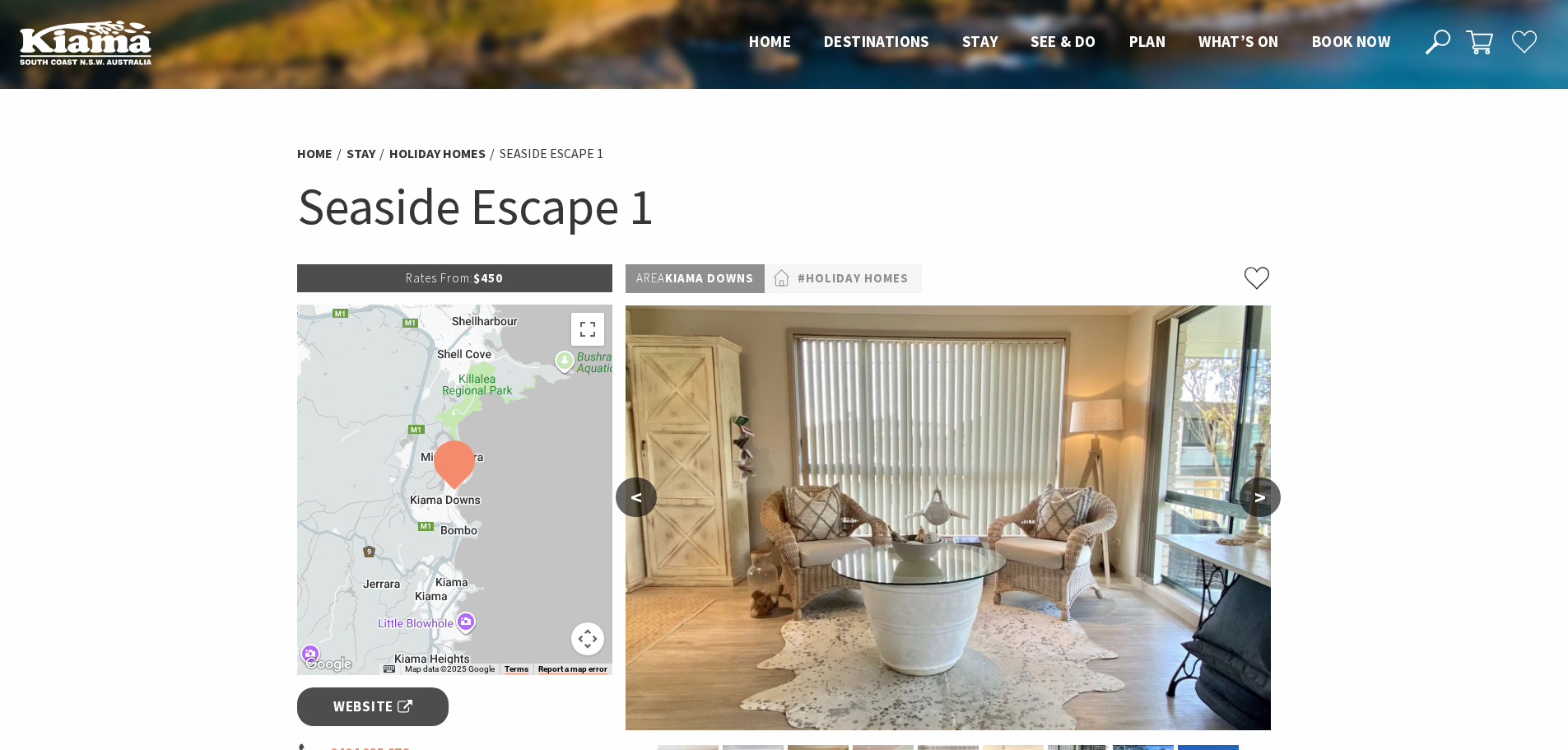
click at [1256, 496] on button ">" at bounding box center [1260, 498] width 42 height 40
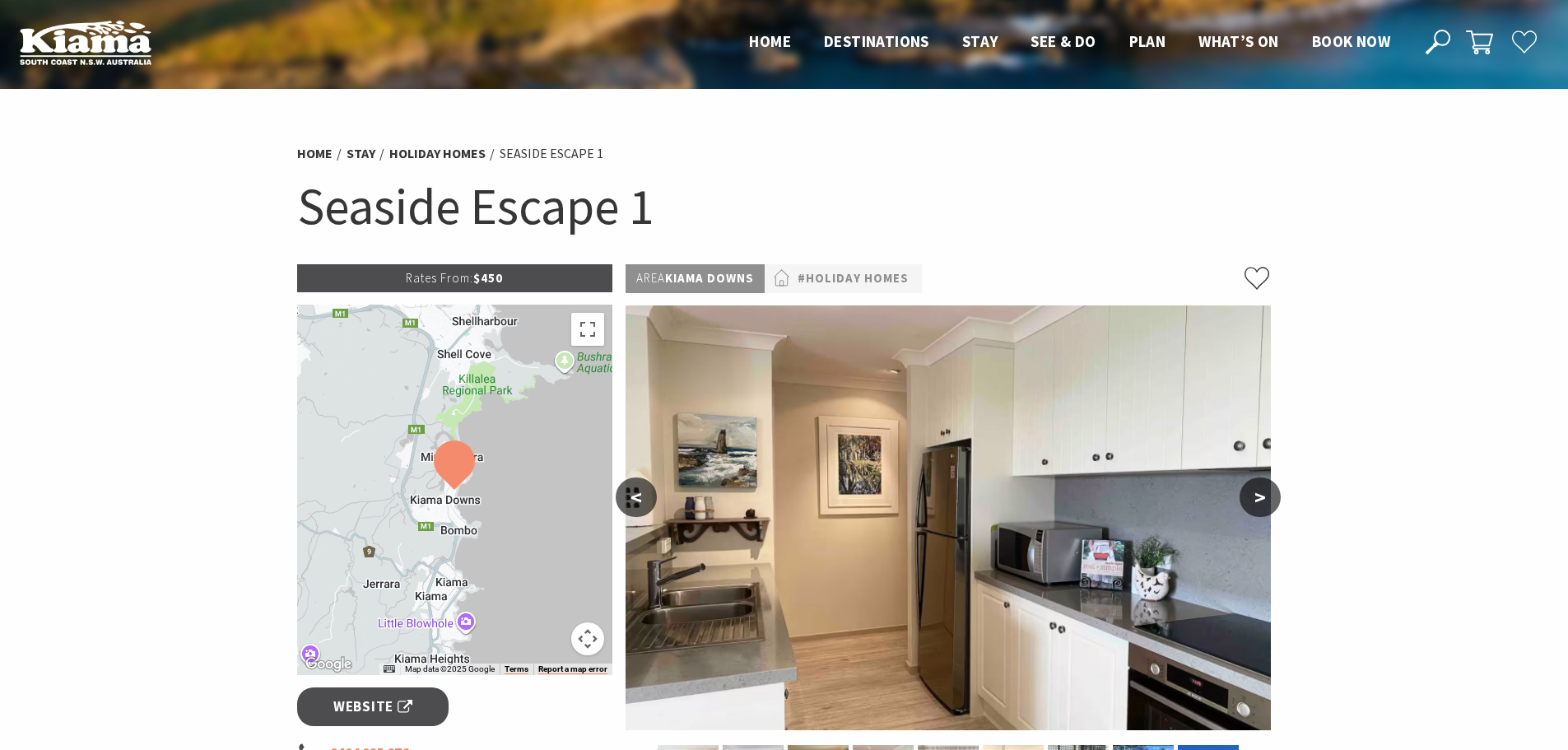
click at [1256, 496] on button ">" at bounding box center [1260, 498] width 42 height 40
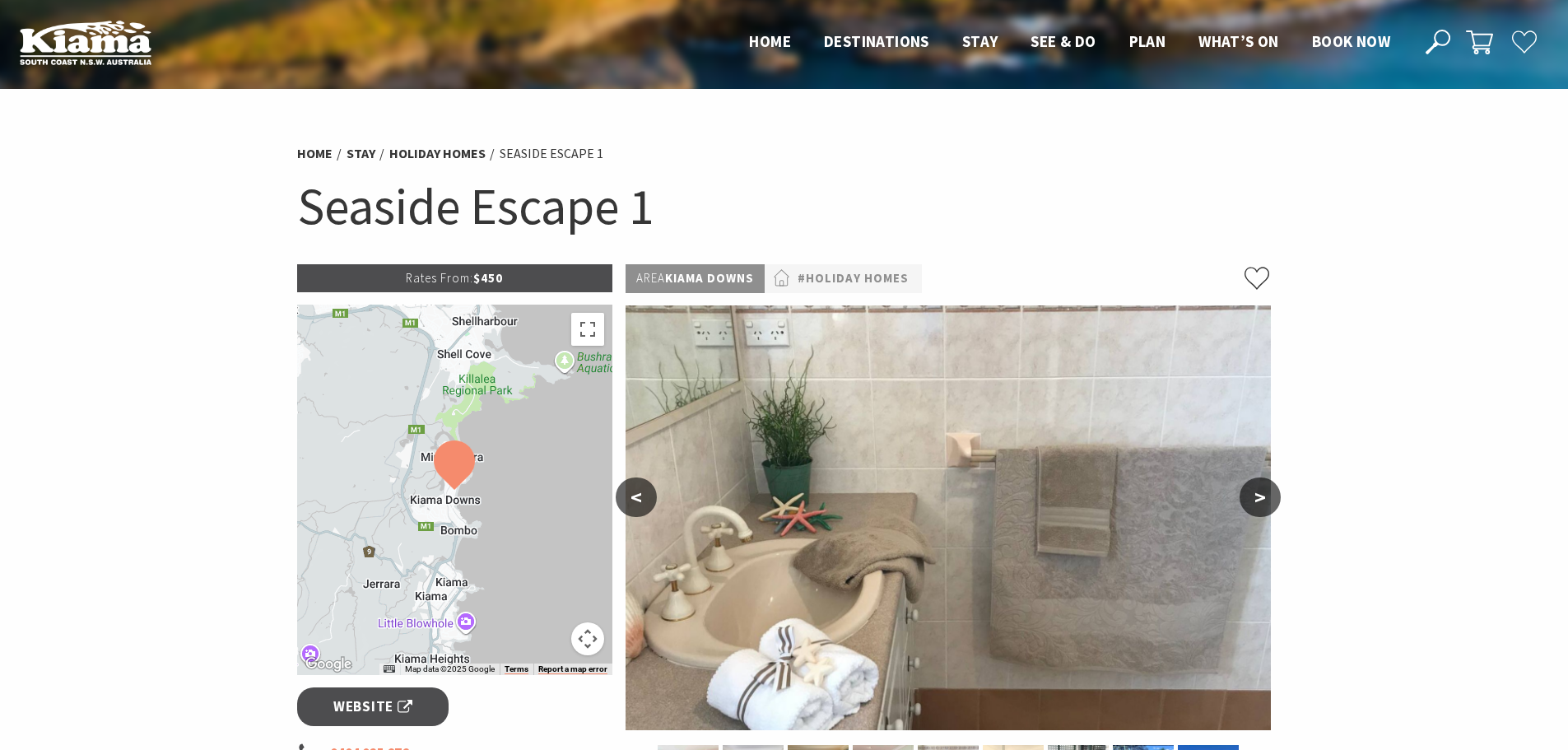
click at [1256, 496] on button ">" at bounding box center [1260, 498] width 42 height 40
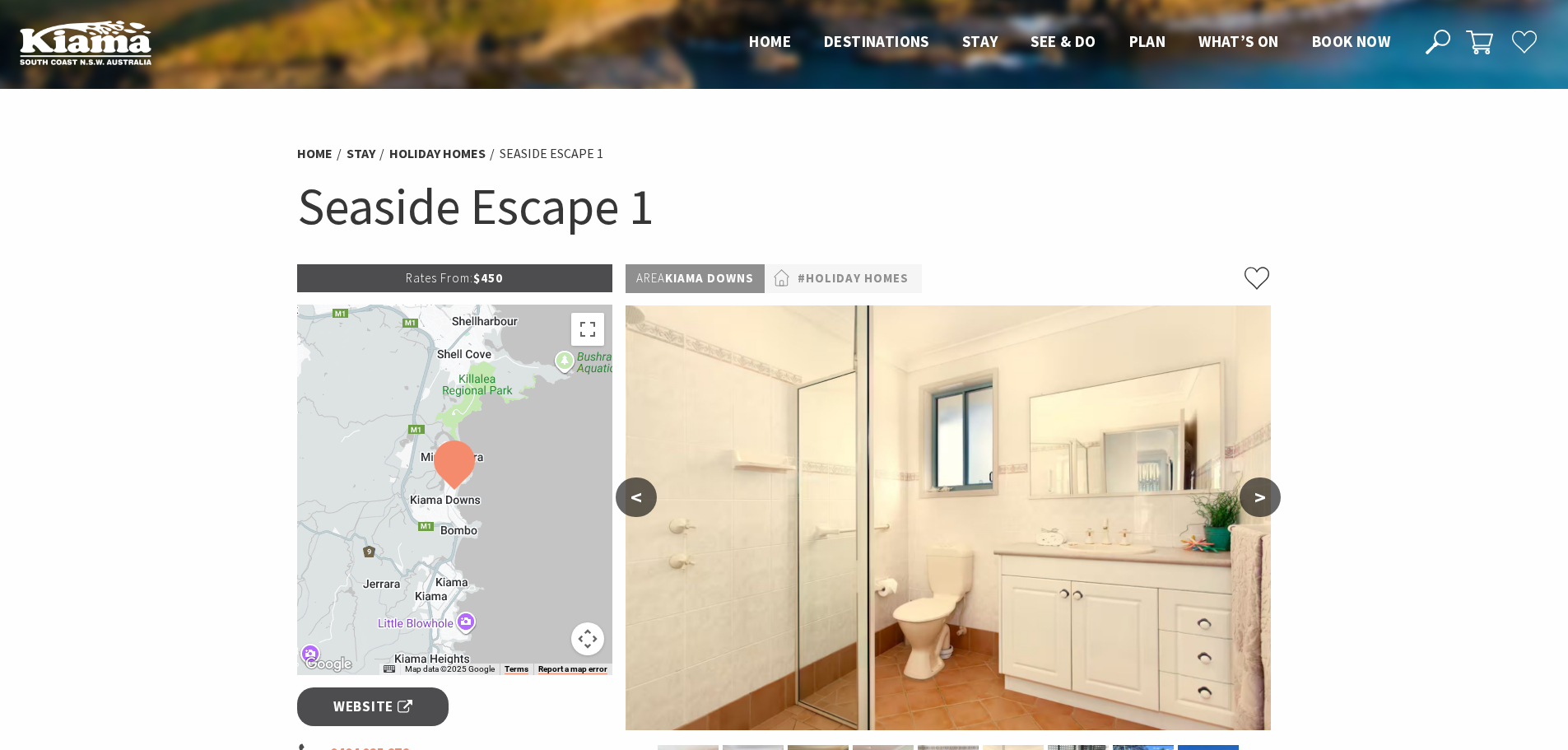
click at [1256, 496] on button ">" at bounding box center [1260, 498] width 42 height 40
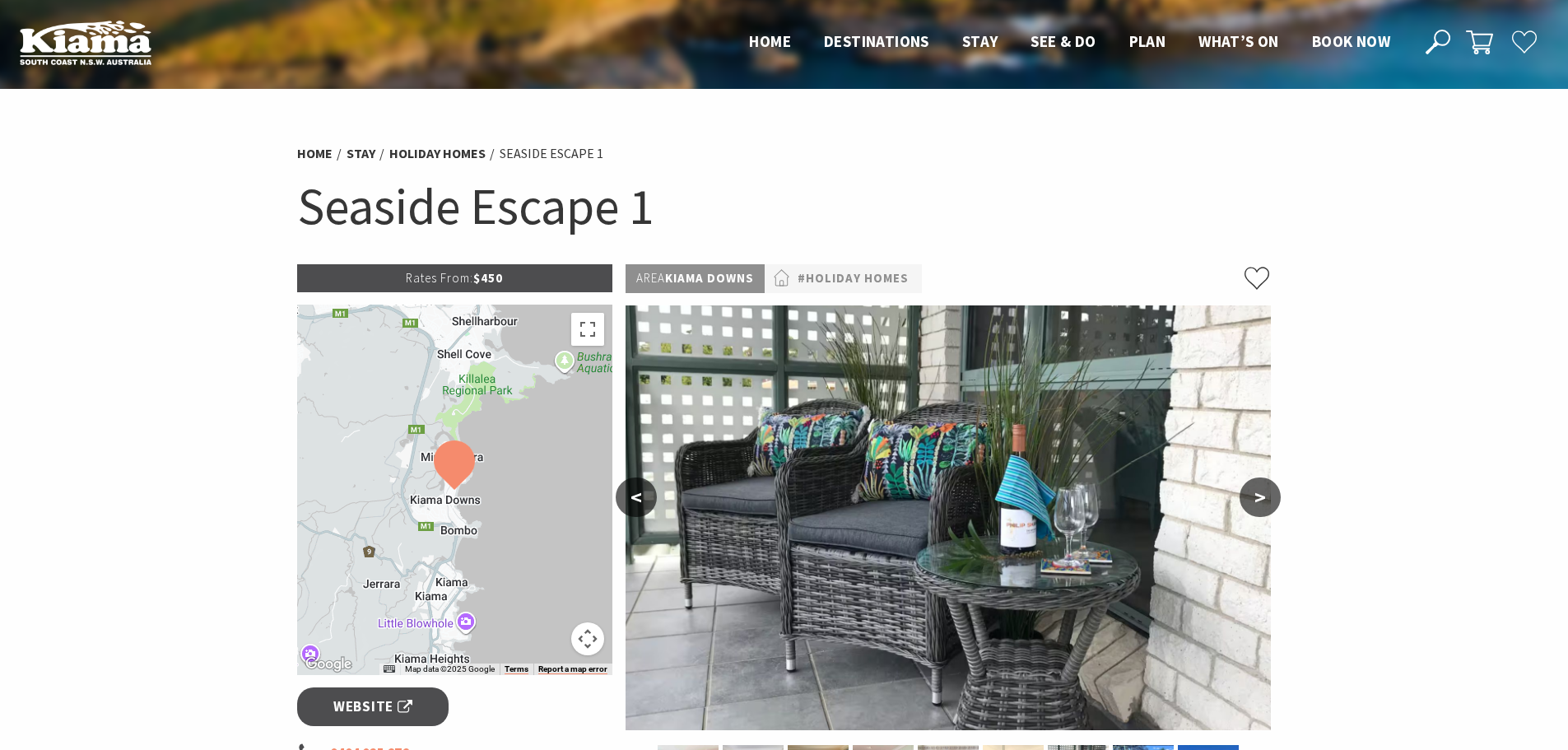
click at [1256, 496] on button ">" at bounding box center [1260, 498] width 42 height 40
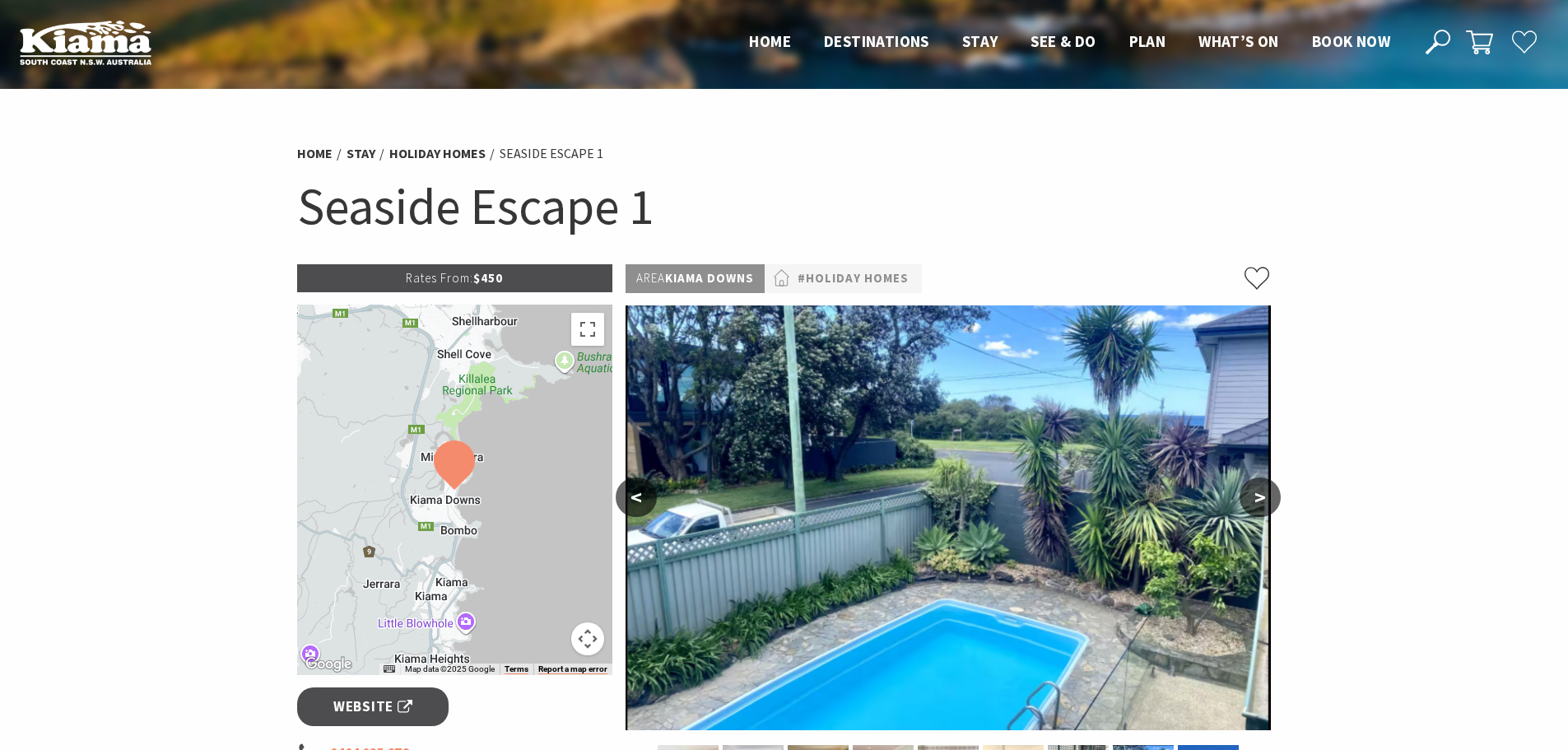
click at [1256, 496] on button ">" at bounding box center [1260, 498] width 42 height 40
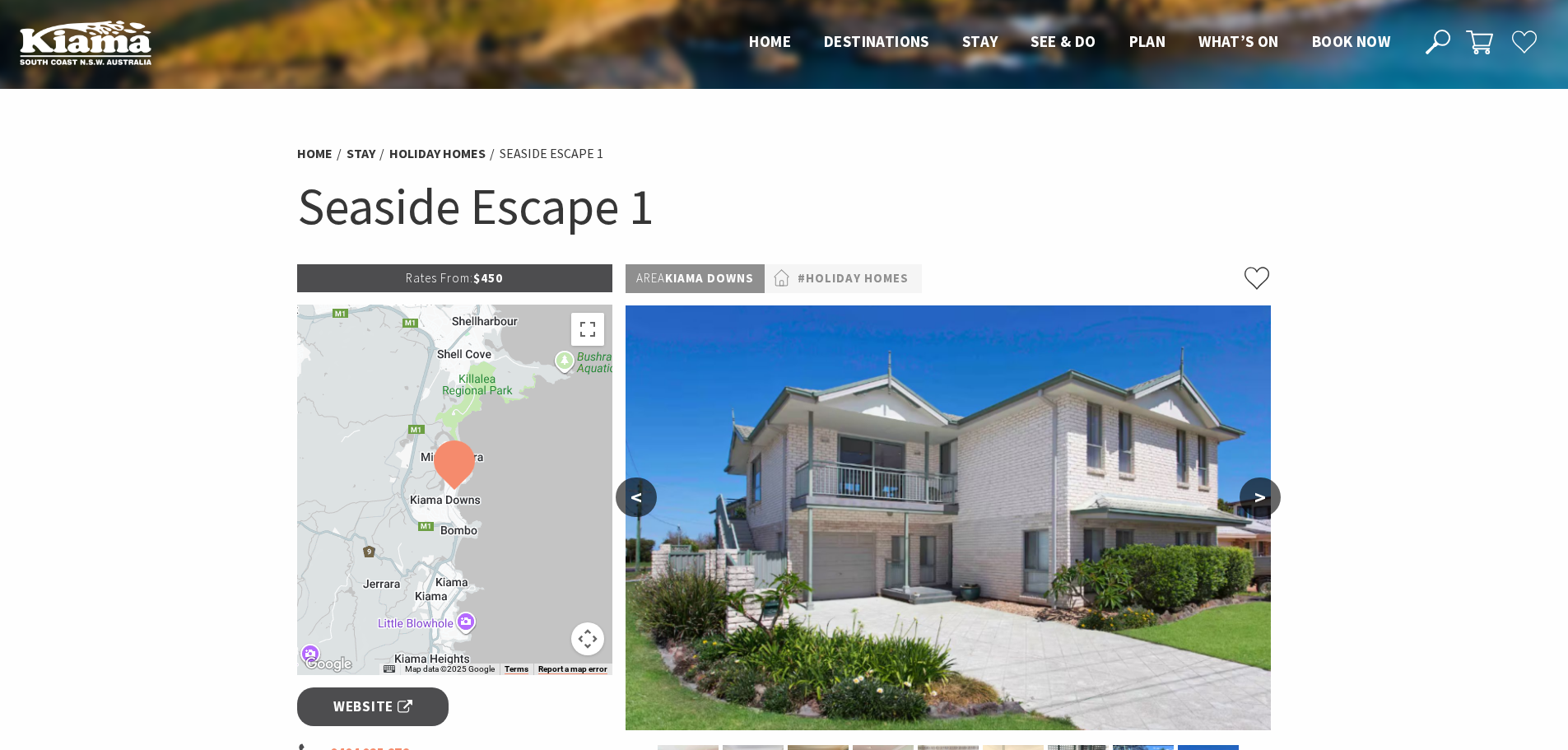
click at [1256, 496] on button ">" at bounding box center [1260, 498] width 42 height 40
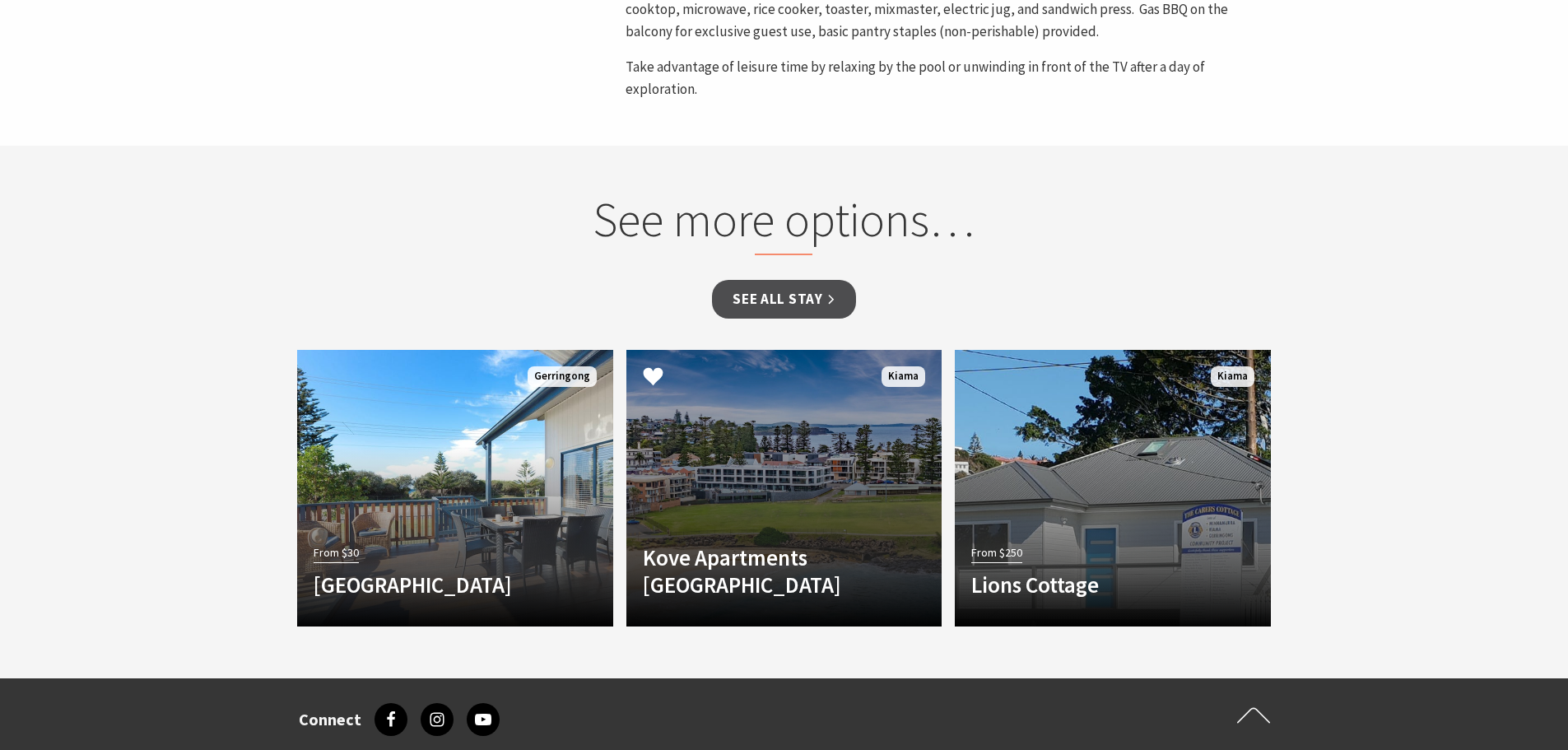
scroll to position [1071, 0]
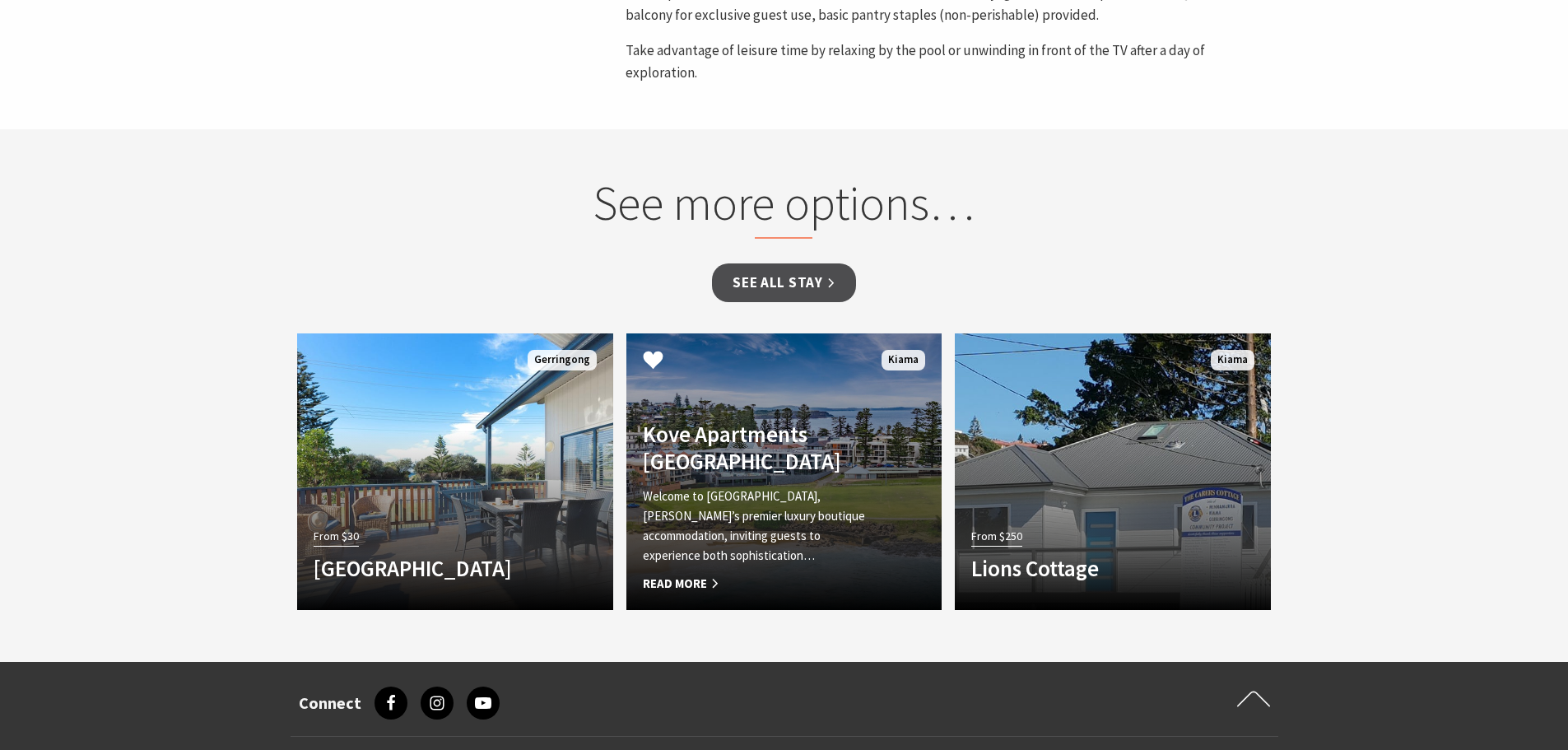
click at [785, 472] on div "Kove Apartments Kiama Welcome to Kove, Kiama’s premier luxury boutique accommod…" at bounding box center [761, 507] width 268 height 173
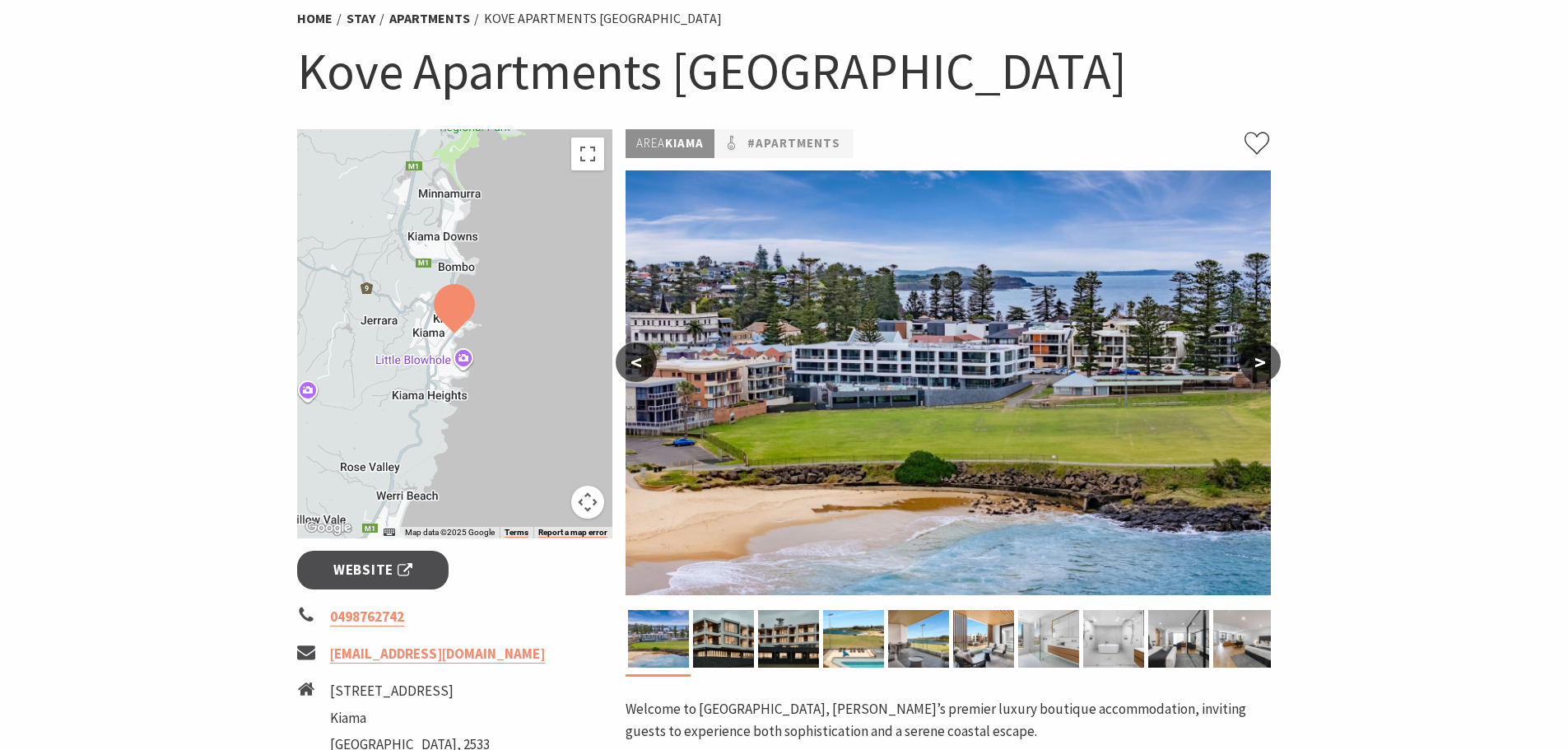
scroll to position [247, 0]
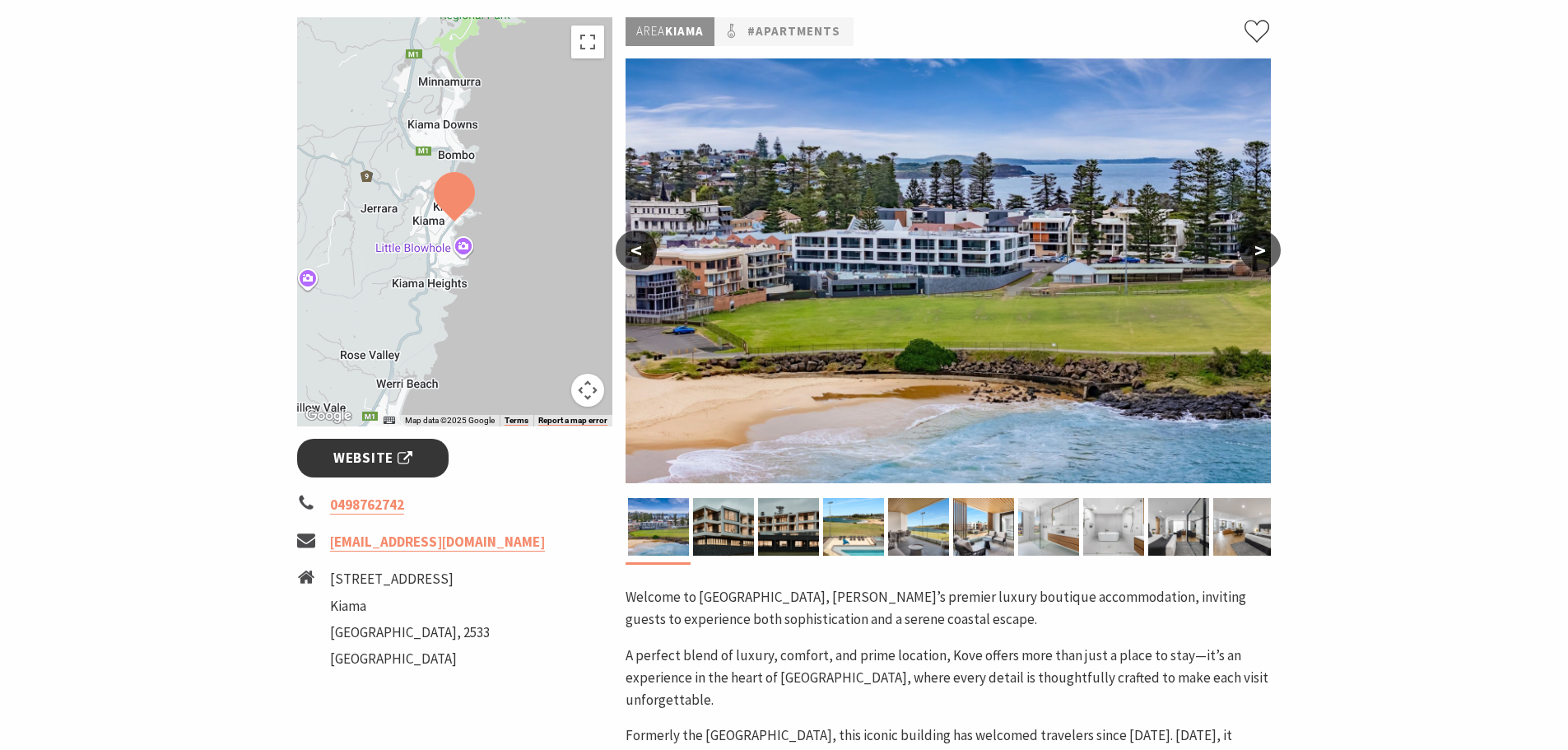
click at [364, 455] on span "Website" at bounding box center [373, 458] width 79 height 23
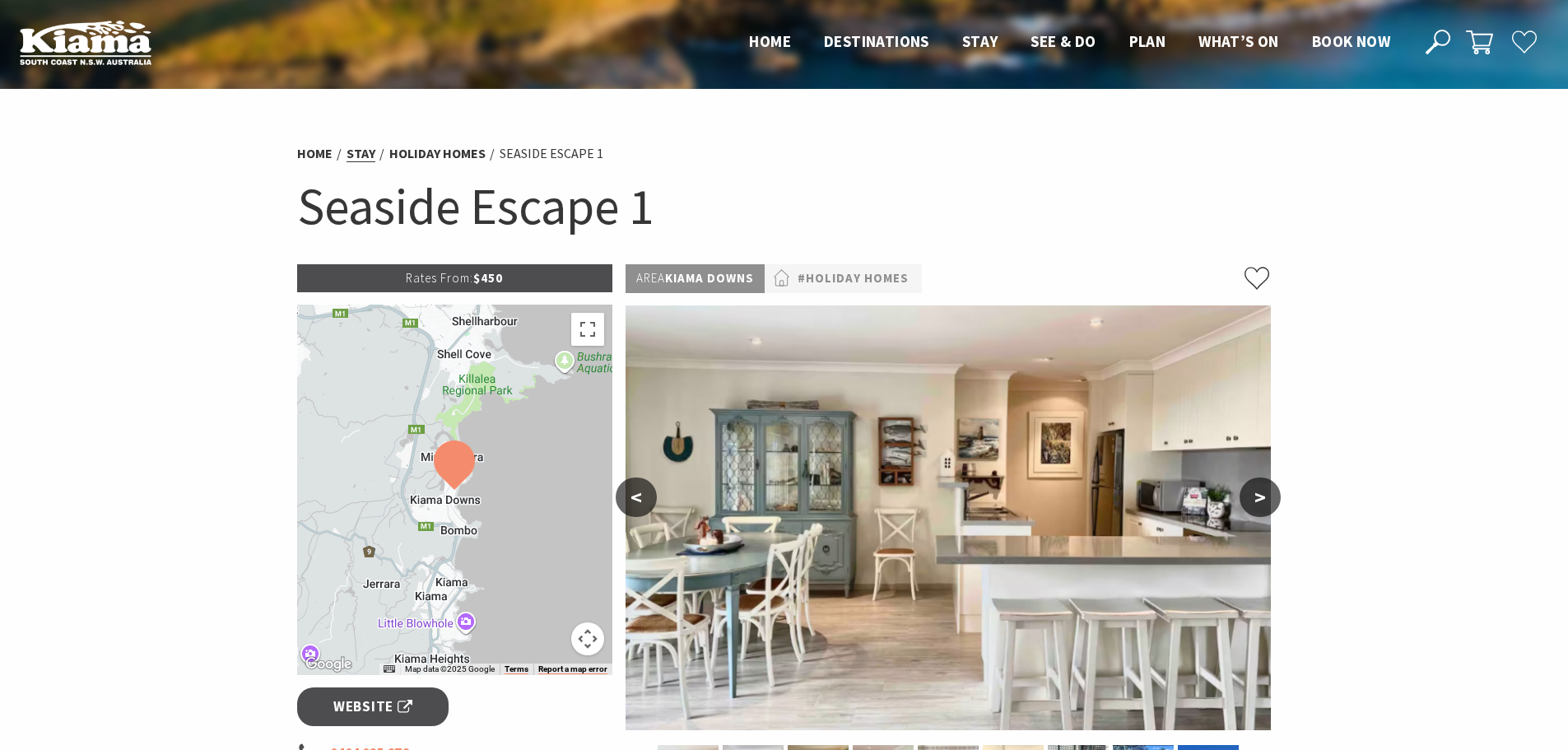
click at [363, 157] on link "Stay" at bounding box center [361, 153] width 29 height 17
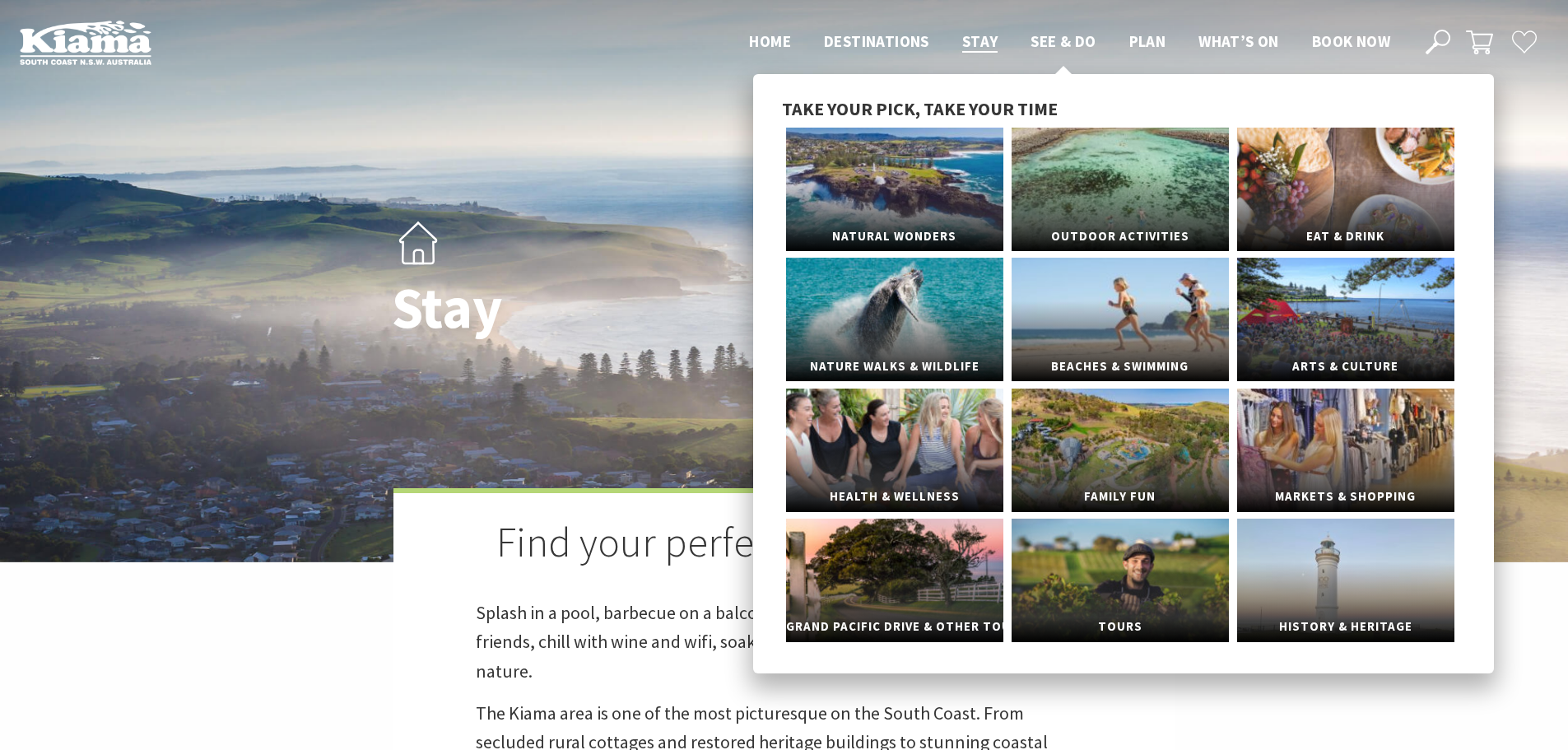
click at [1051, 35] on span "See & Do" at bounding box center [1063, 41] width 65 height 20
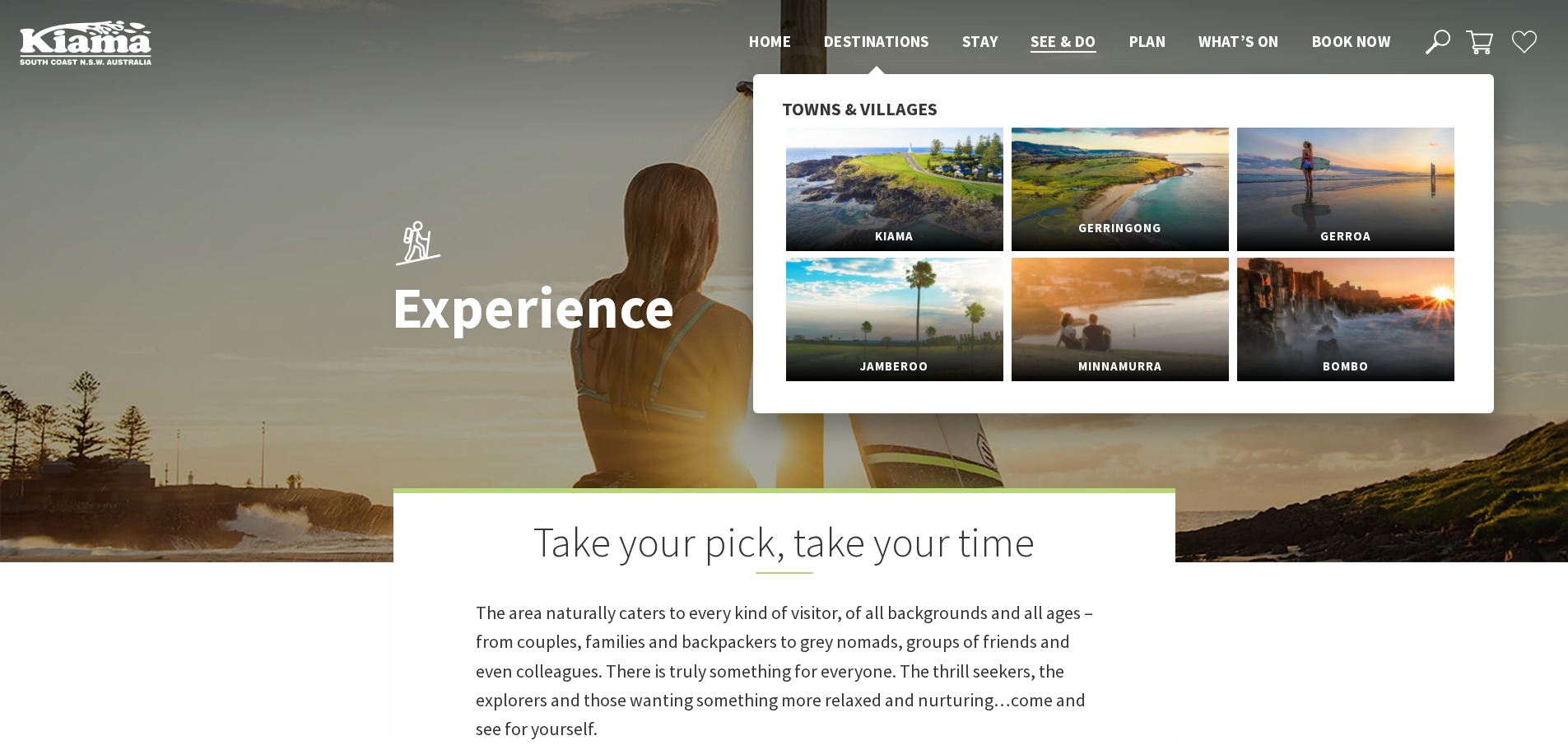
click at [1096, 219] on span "Gerringong" at bounding box center [1121, 229] width 217 height 30
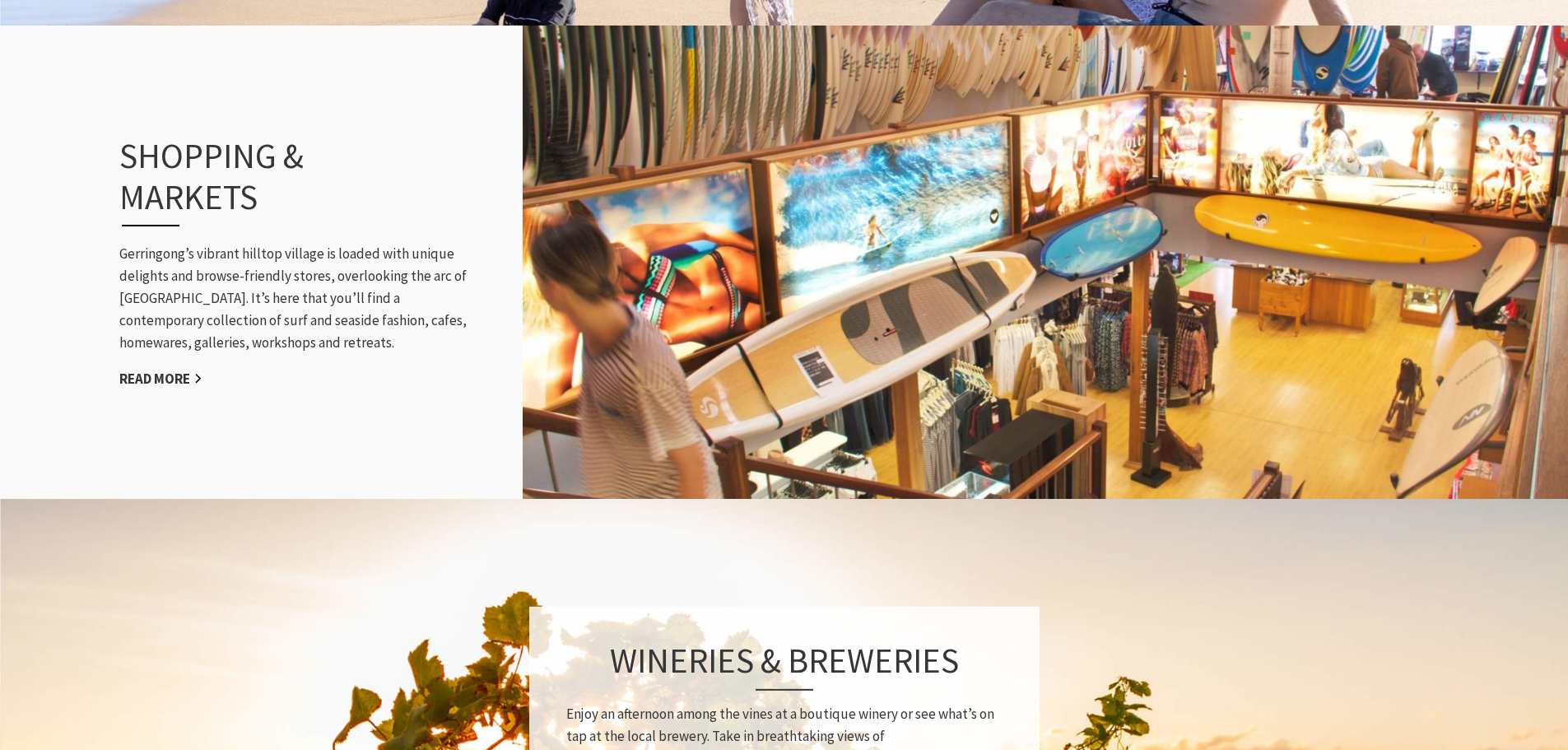
scroll to position [1894, 0]
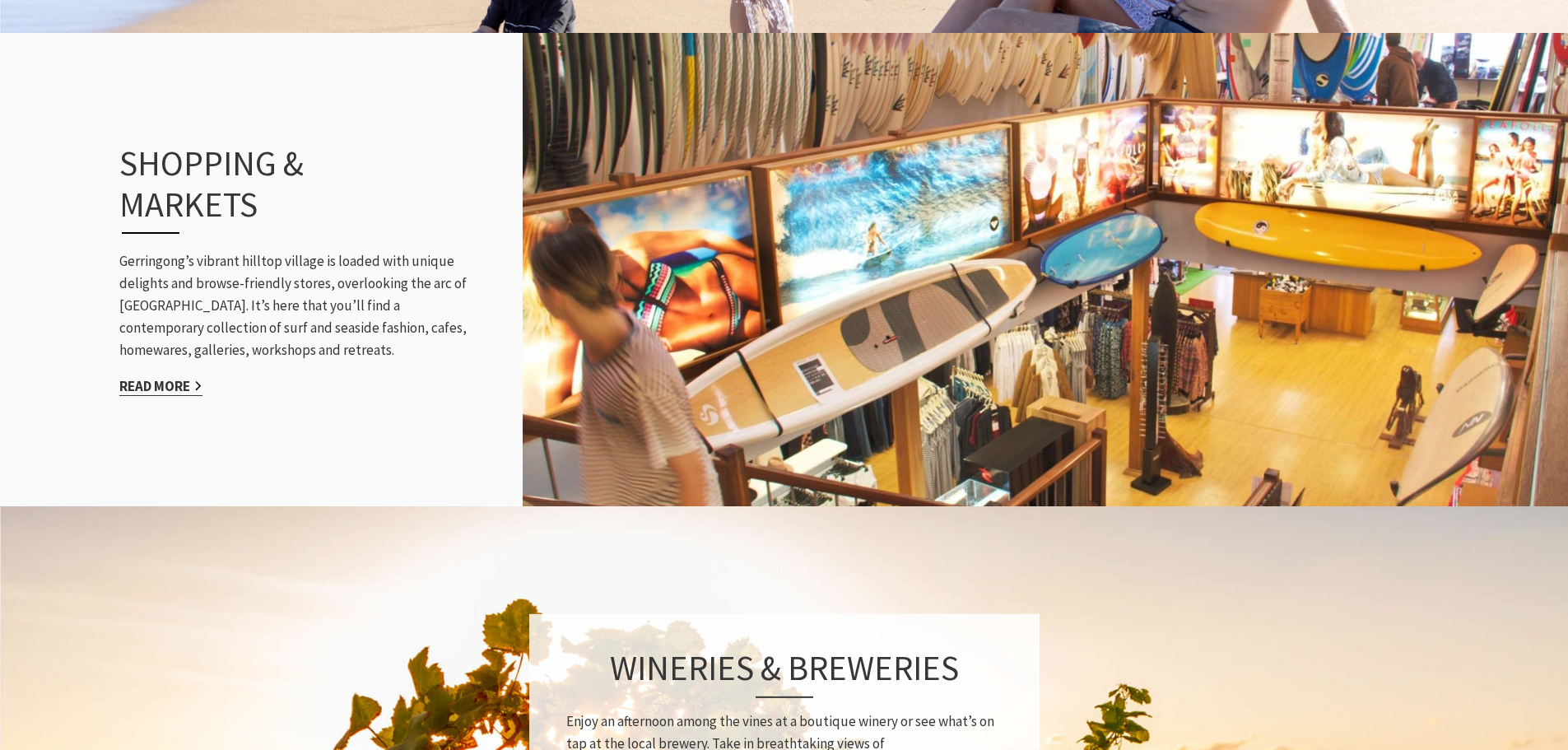
click at [162, 377] on link "Read More" at bounding box center [160, 386] width 83 height 19
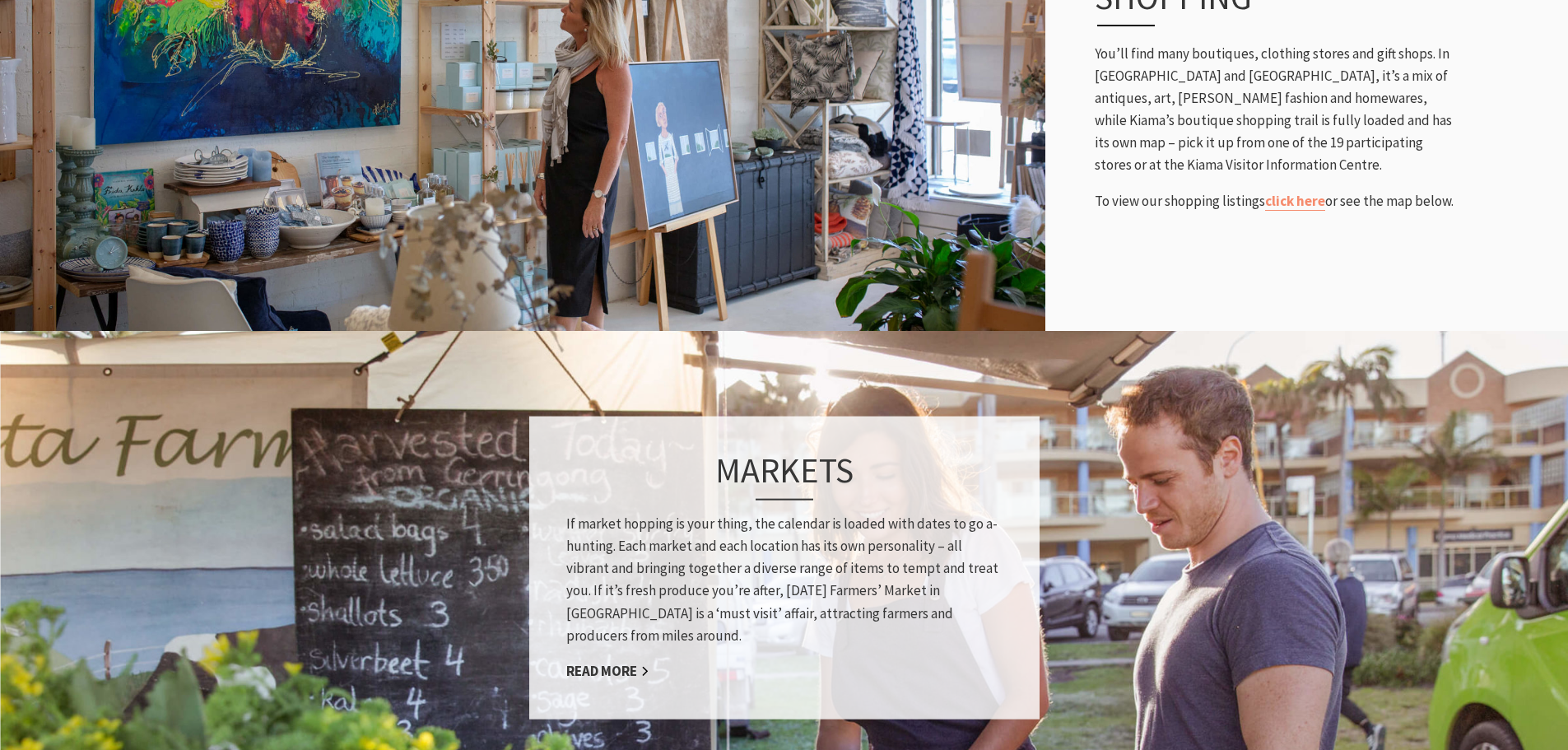
scroll to position [1071, 0]
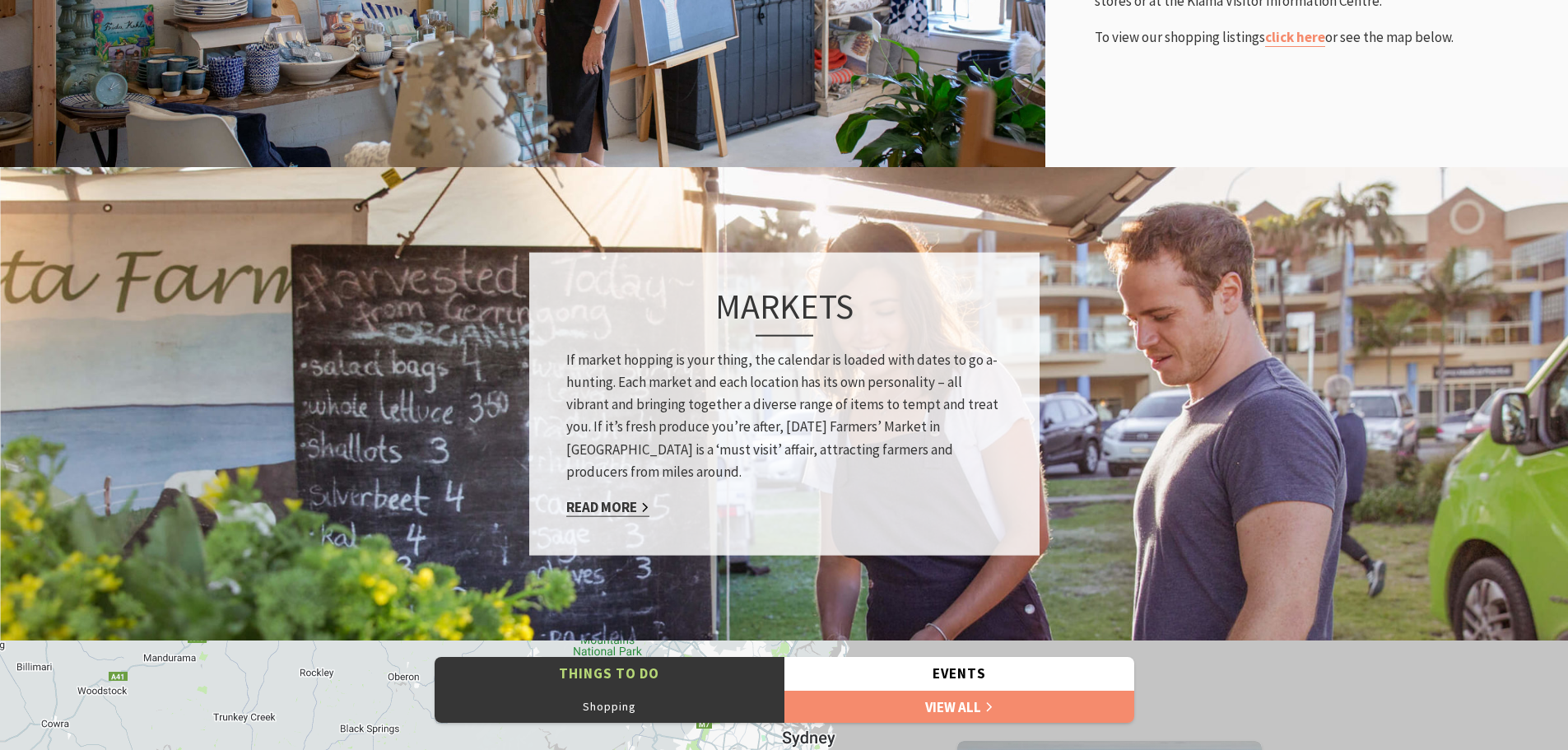
click at [614, 507] on link "Read More" at bounding box center [608, 508] width 83 height 19
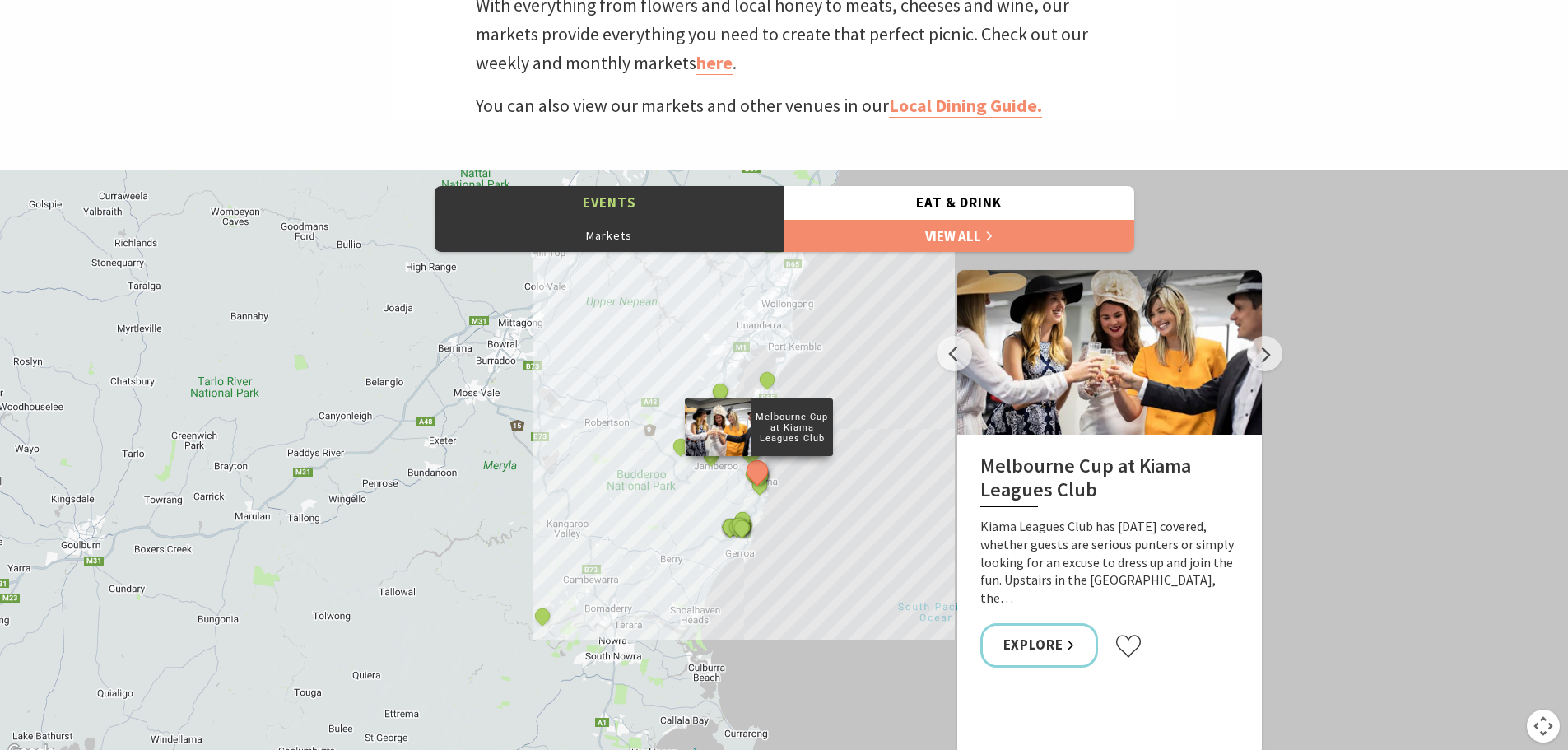
scroll to position [741, 0]
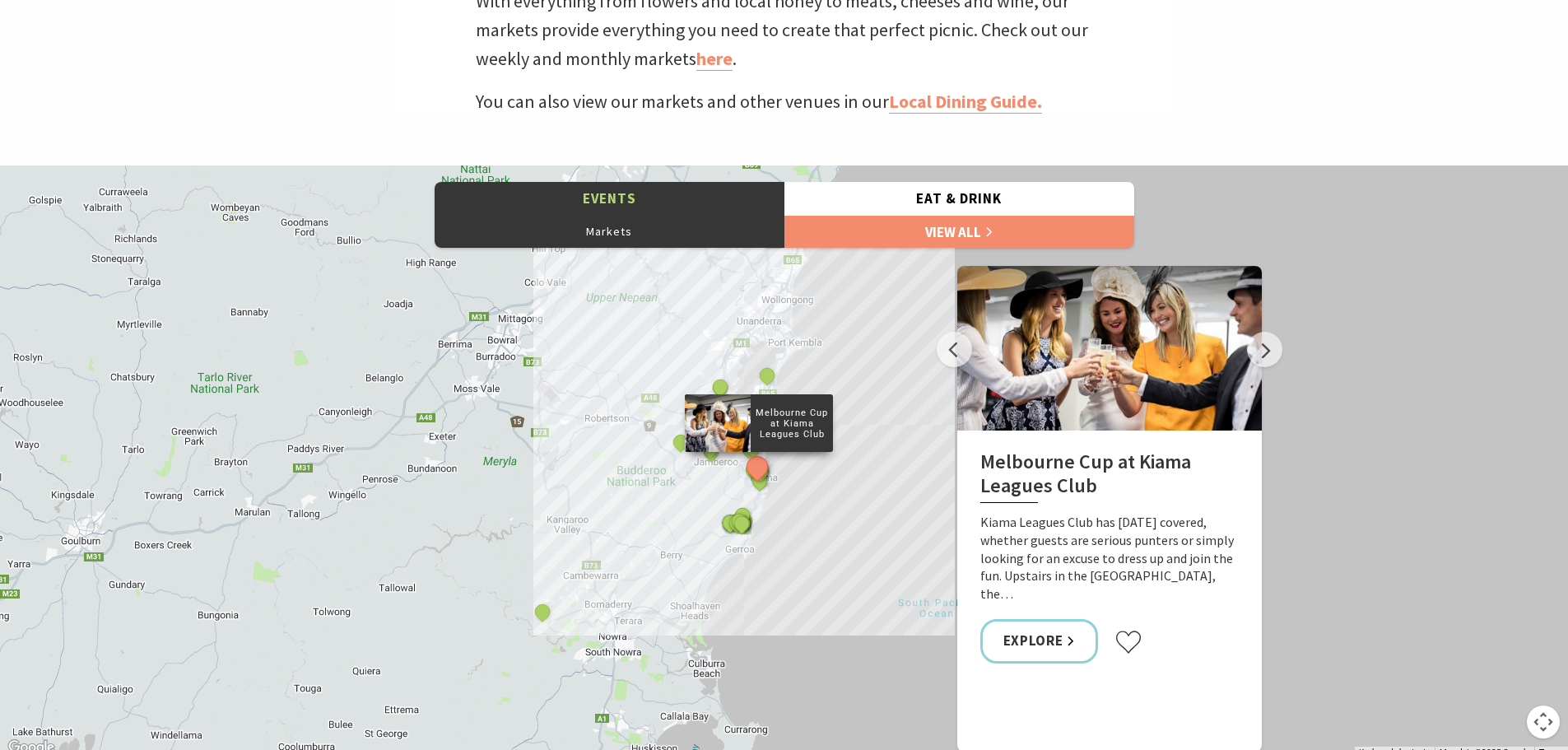
click at [761, 459] on button "See detail about Melbourne Cup at Kiama Leagues Club" at bounding box center [757, 468] width 30 height 30
click at [1025, 461] on h2 "Melbourne Cup at Kiama Leagues Club" at bounding box center [1109, 477] width 259 height 54
click at [762, 428] on p "Melbourne Cup at Kiama Leagues Club" at bounding box center [791, 423] width 82 height 38
click at [1040, 620] on link "Explore" at bounding box center [1039, 641] width 119 height 43
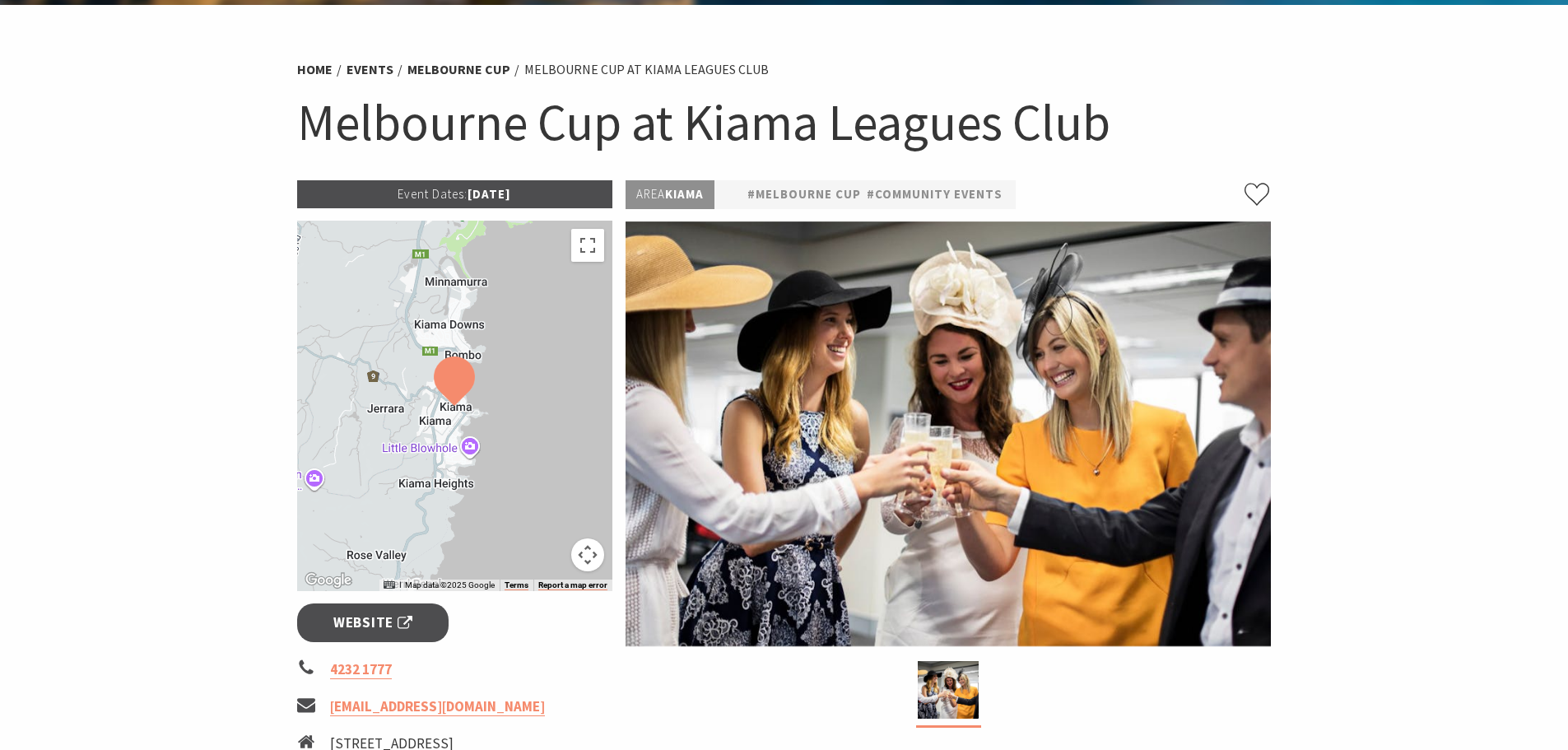
scroll to position [82, 0]
